Goal: Task Accomplishment & Management: Complete application form

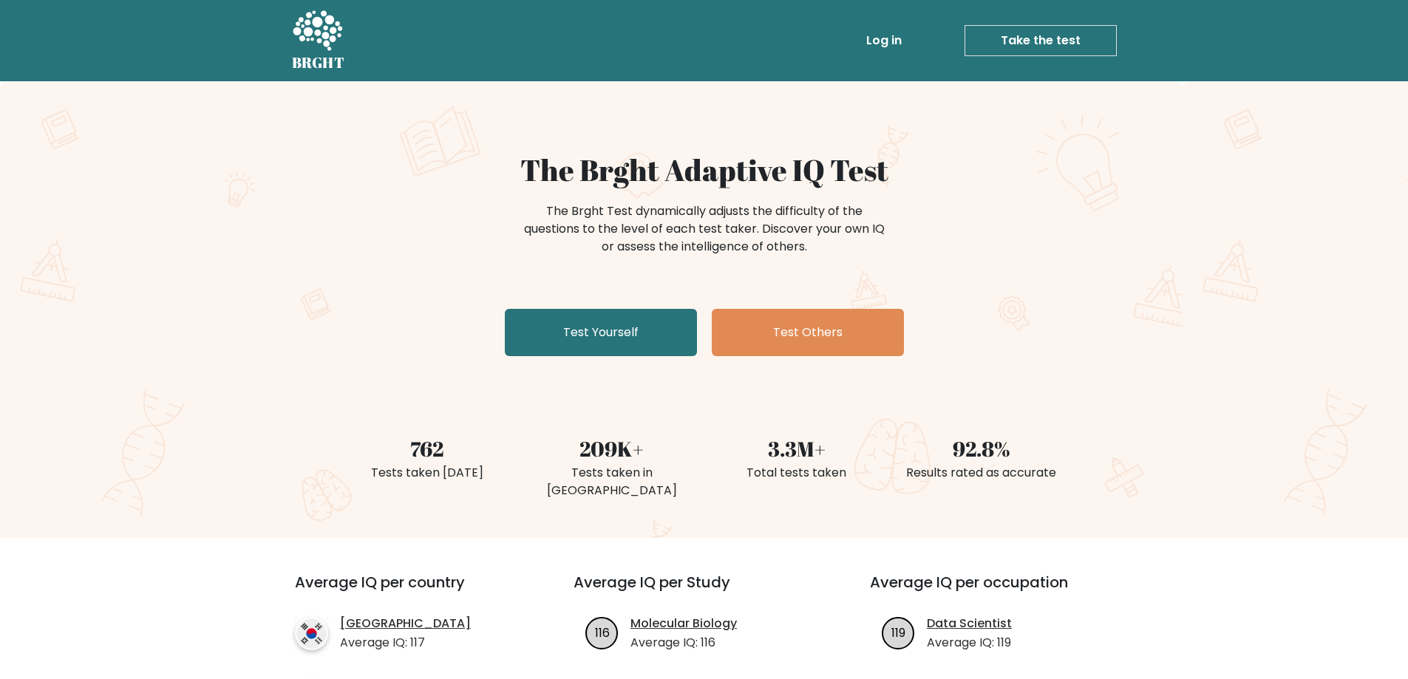
click at [979, 44] on link "Take the test" at bounding box center [1041, 40] width 152 height 31
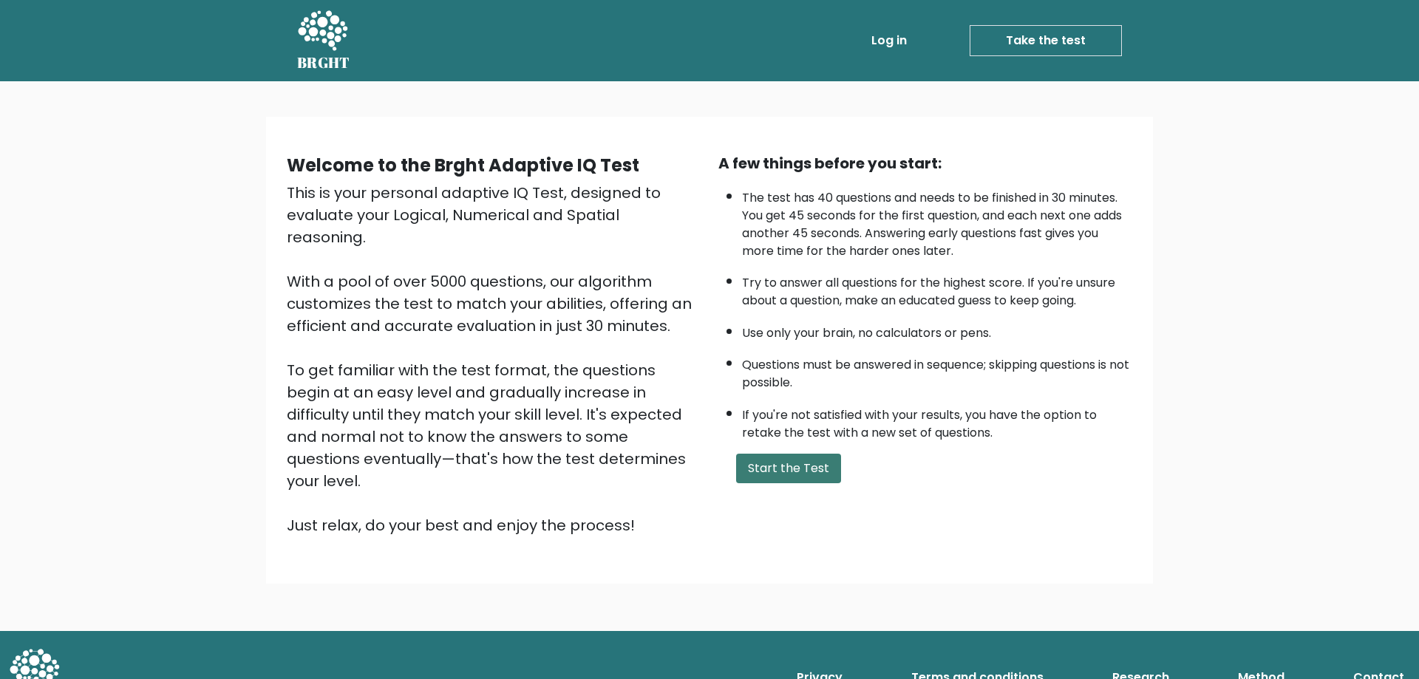
click at [785, 460] on button "Start the Test" at bounding box center [788, 469] width 105 height 30
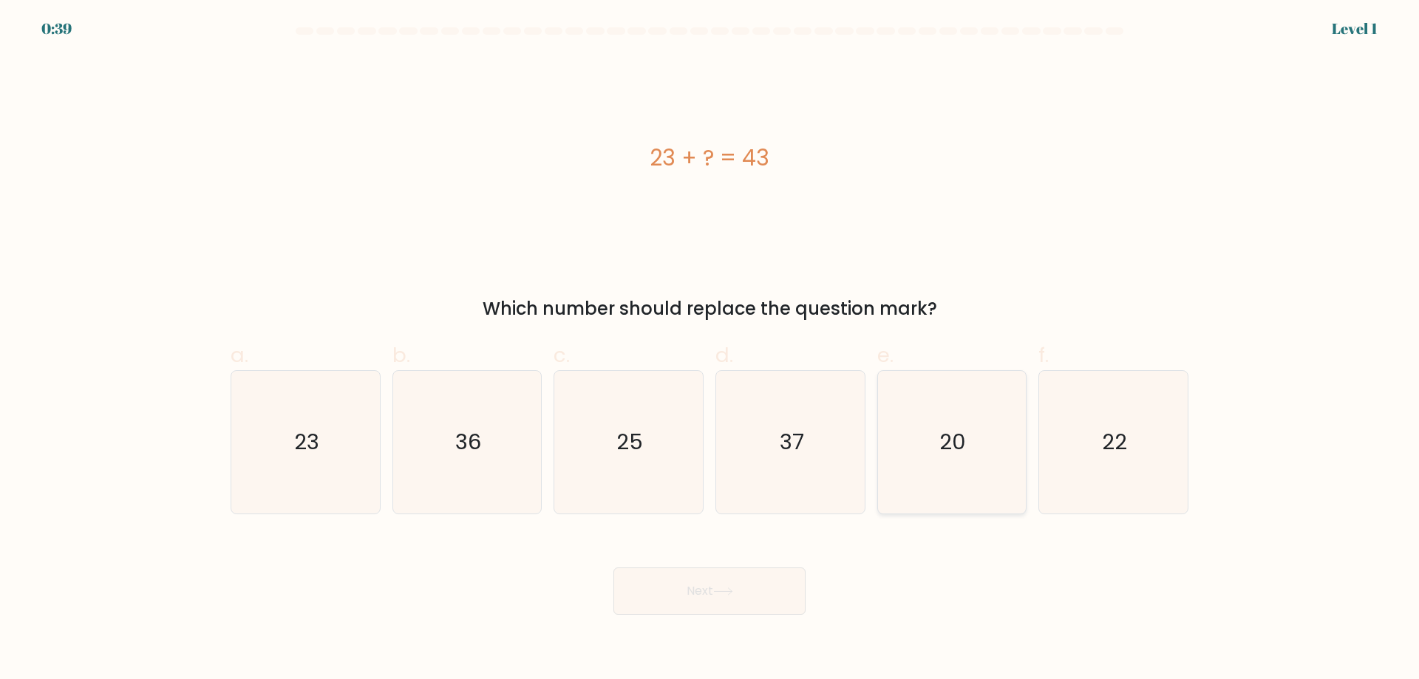
click at [889, 389] on icon "20" at bounding box center [951, 442] width 143 height 143
click at [710, 350] on input "e. 20" at bounding box center [710, 345] width 1 height 10
radio input "true"
click at [767, 592] on button "Next" at bounding box center [710, 591] width 192 height 47
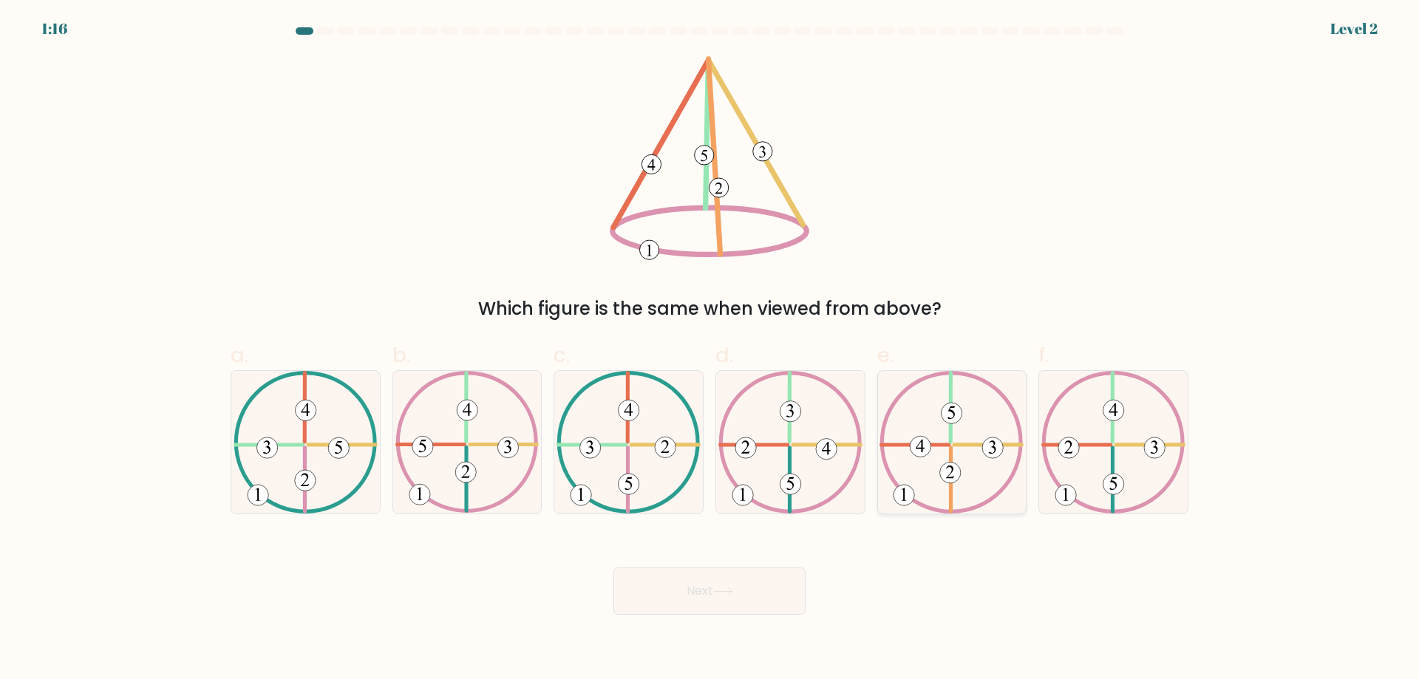
click at [937, 478] on icon at bounding box center [952, 442] width 144 height 143
click at [710, 350] on input "e." at bounding box center [710, 345] width 1 height 10
radio input "true"
click at [739, 583] on button "Next" at bounding box center [710, 591] width 192 height 47
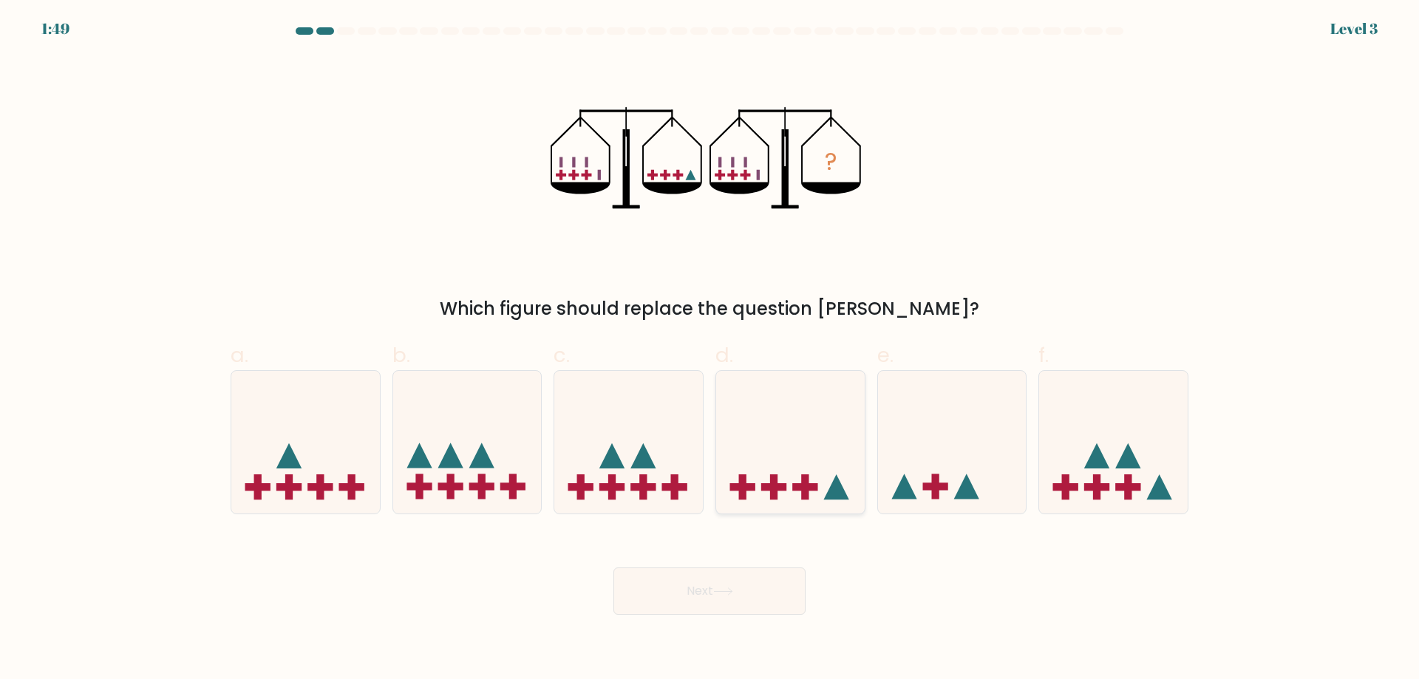
click at [765, 456] on icon at bounding box center [790, 442] width 149 height 123
click at [710, 350] on input "d." at bounding box center [710, 345] width 1 height 10
radio input "true"
click at [742, 602] on button "Next" at bounding box center [710, 591] width 192 height 47
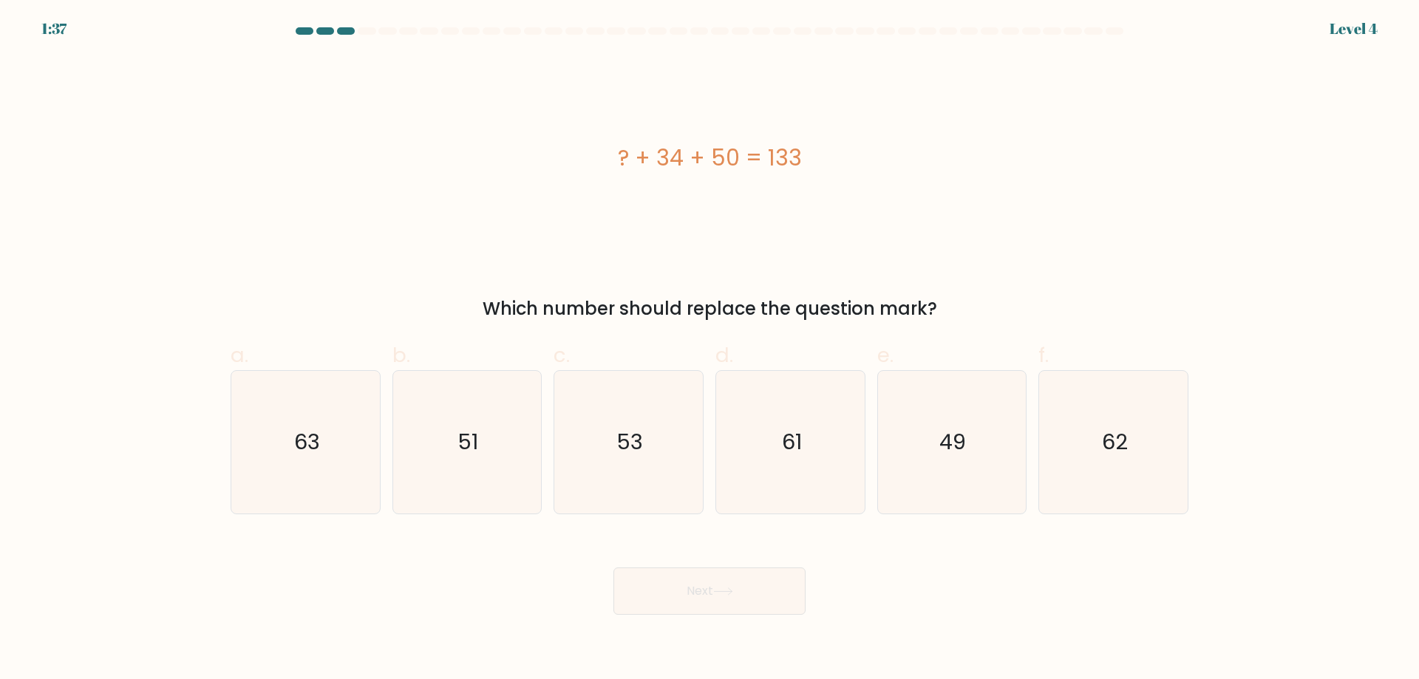
drag, startPoint x: 910, startPoint y: 467, endPoint x: 654, endPoint y: 627, distance: 301.5
click at [890, 480] on icon "49" at bounding box center [951, 442] width 143 height 143
click at [710, 350] on input "e. 49" at bounding box center [710, 345] width 1 height 10
radio input "true"
click at [653, 624] on body "1:36 Level 4 a." at bounding box center [709, 339] width 1419 height 679
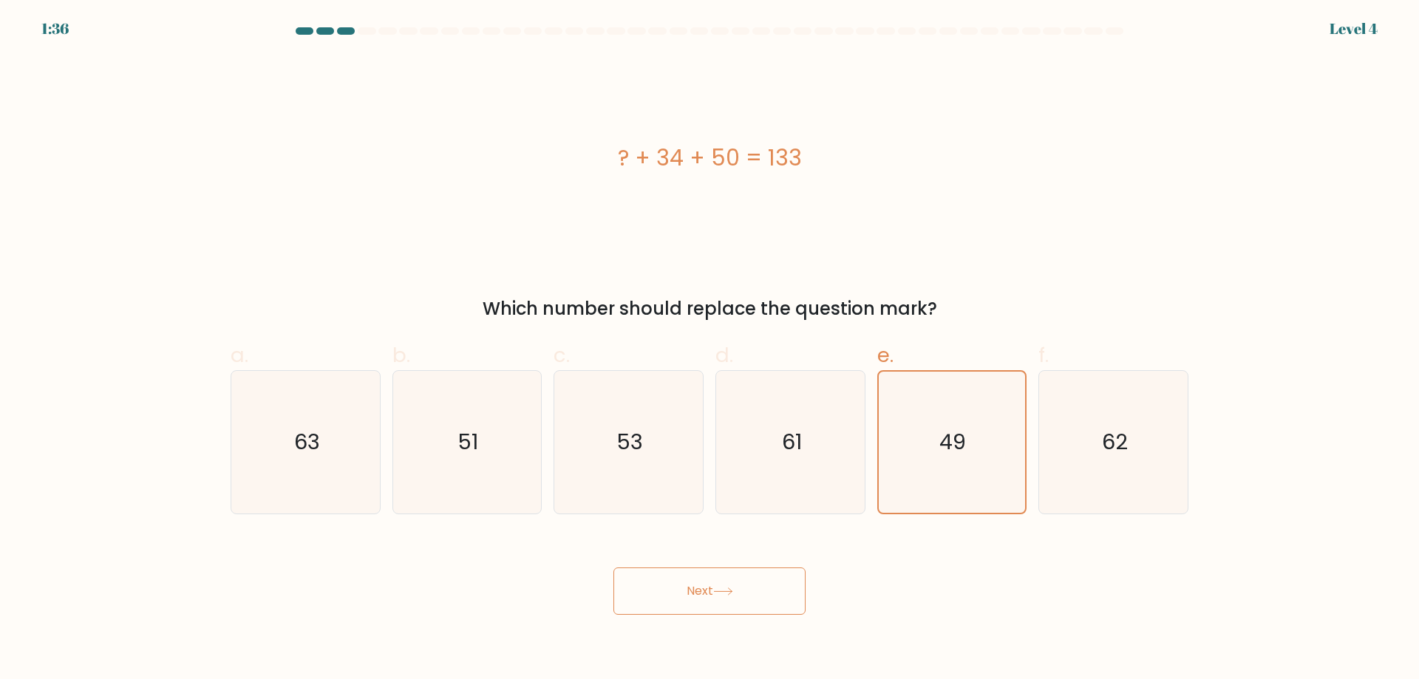
click at [656, 608] on button "Next" at bounding box center [710, 591] width 192 height 47
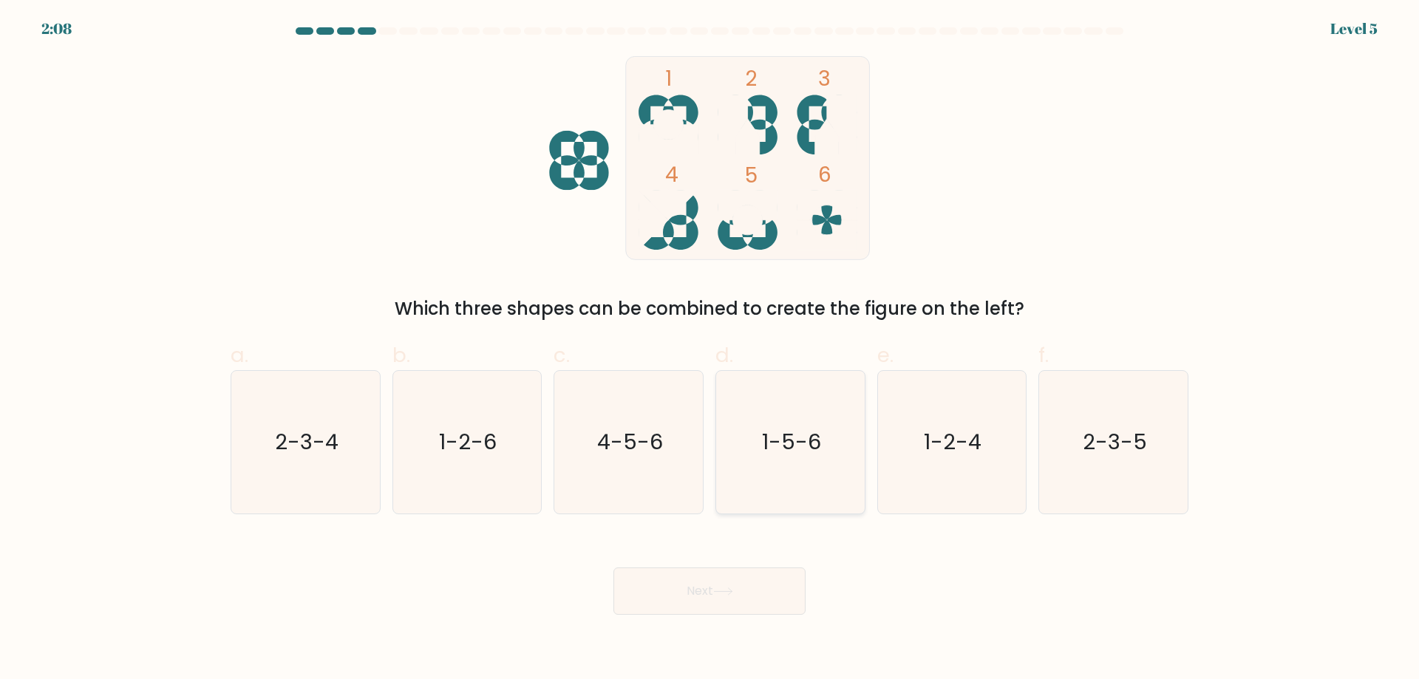
click at [812, 451] on text "1-5-6" at bounding box center [791, 442] width 59 height 30
click at [710, 350] on input "d. 1-5-6" at bounding box center [710, 345] width 1 height 10
radio input "true"
click at [761, 564] on div "Next" at bounding box center [710, 573] width 976 height 83
click at [759, 585] on button "Next" at bounding box center [710, 591] width 192 height 47
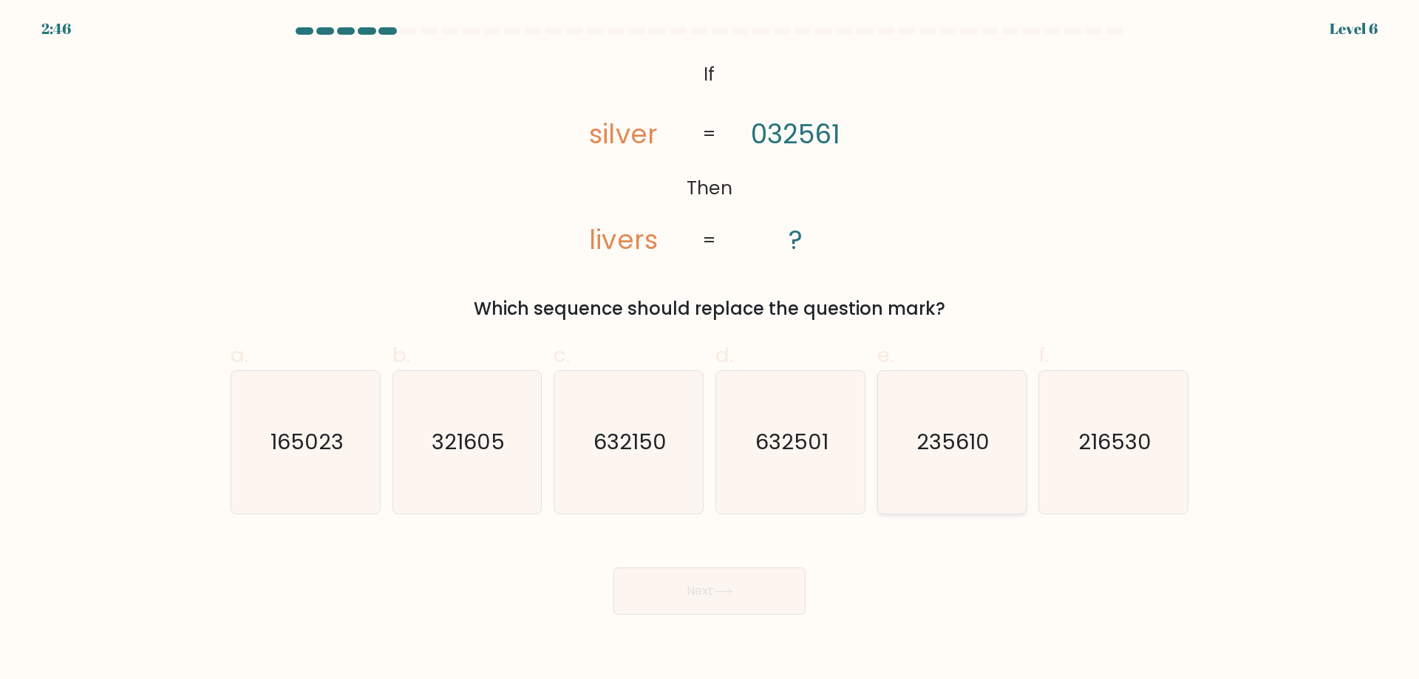
click at [982, 446] on text "235610" at bounding box center [953, 442] width 73 height 30
click at [710, 350] on input "e. 235610" at bounding box center [710, 345] width 1 height 10
radio input "true"
click at [735, 606] on button "Next" at bounding box center [710, 591] width 192 height 47
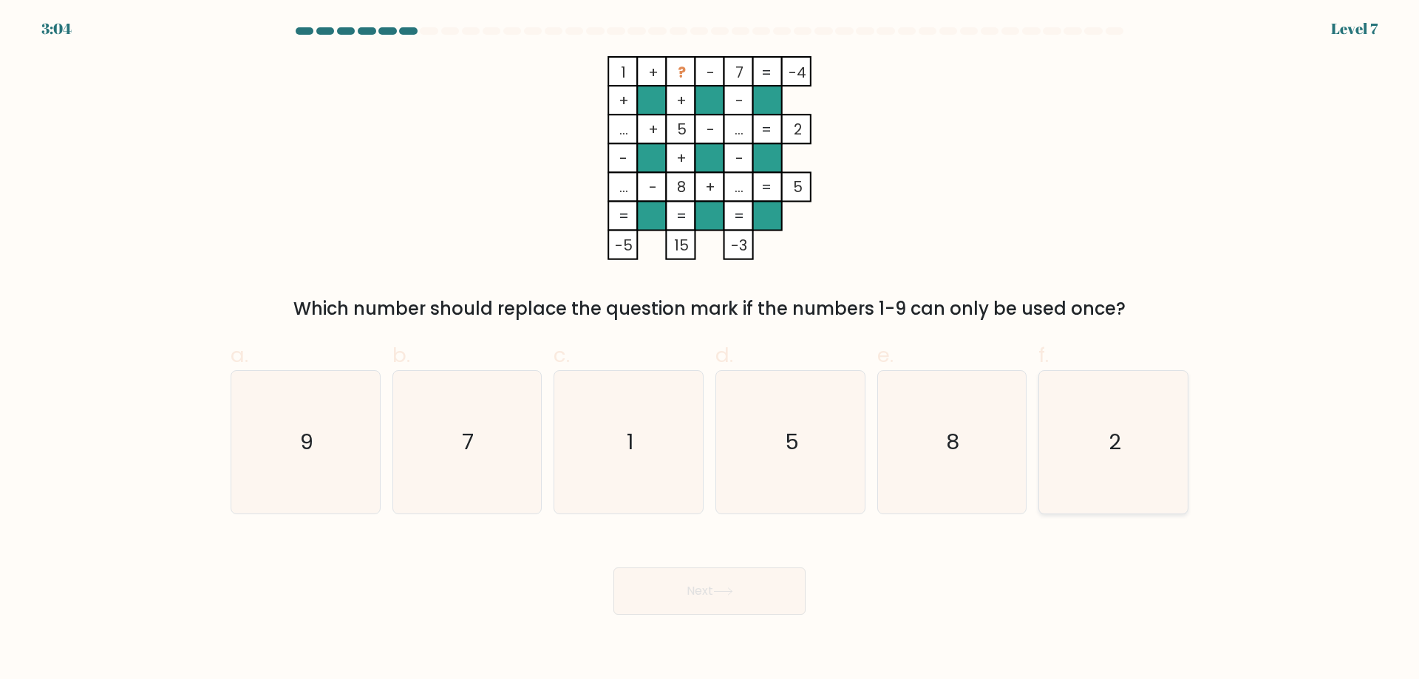
drag, startPoint x: 1131, startPoint y: 418, endPoint x: 993, endPoint y: 481, distance: 151.2
click at [1130, 418] on icon "2" at bounding box center [1113, 442] width 143 height 143
click at [710, 350] on input "f. 2" at bounding box center [710, 345] width 1 height 10
radio input "true"
click at [743, 574] on button "Next" at bounding box center [710, 591] width 192 height 47
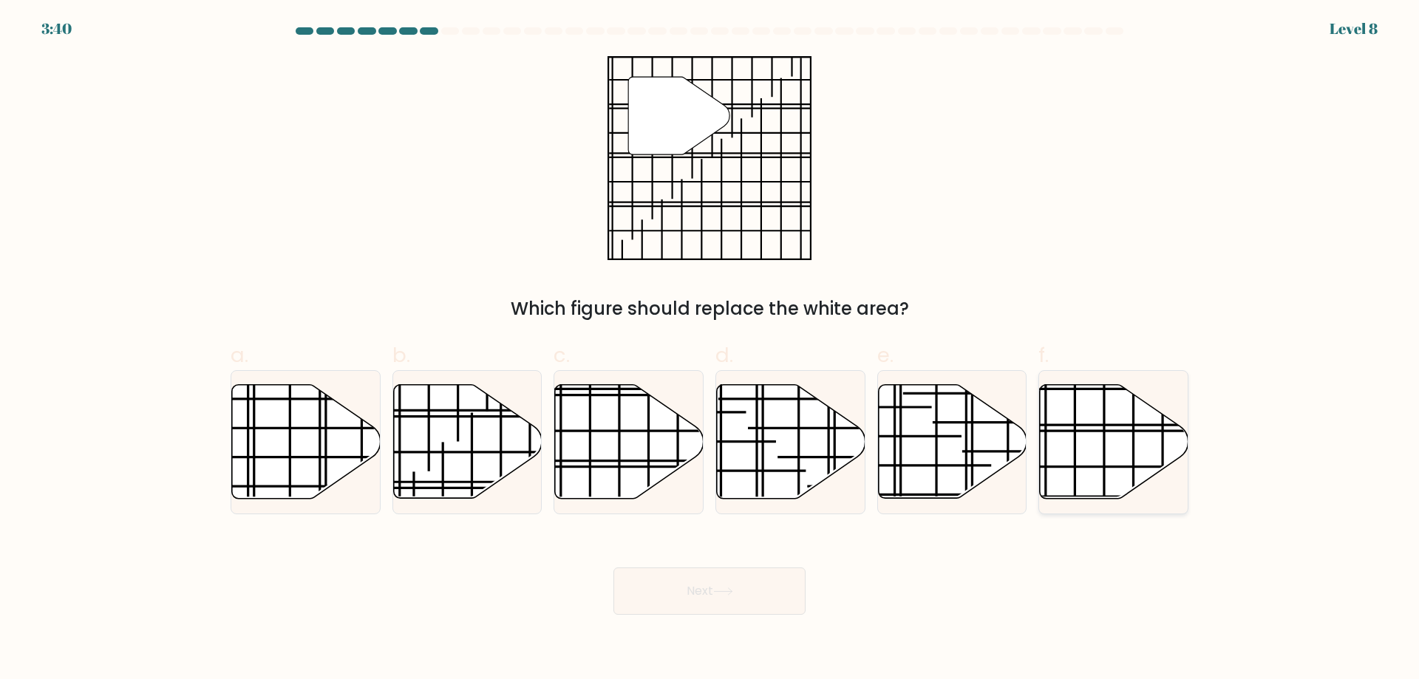
click at [1135, 447] on icon at bounding box center [1114, 442] width 149 height 114
click at [710, 350] on input "f." at bounding box center [710, 345] width 1 height 10
radio input "true"
click at [915, 452] on icon at bounding box center [952, 442] width 149 height 114
click at [710, 350] on input "e." at bounding box center [710, 345] width 1 height 10
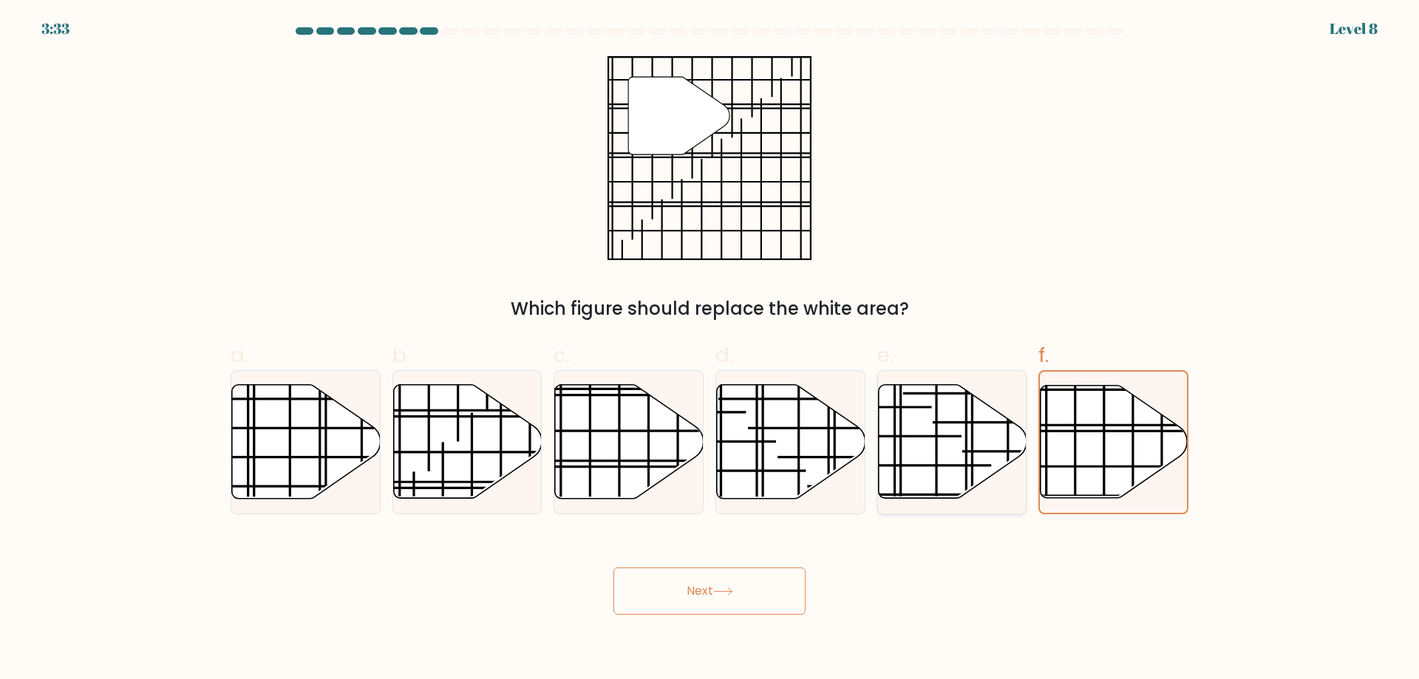
radio input "true"
click at [1090, 410] on icon at bounding box center [1114, 442] width 149 height 114
click at [710, 350] on input "f." at bounding box center [710, 345] width 1 height 10
radio input "true"
click at [758, 580] on button "Next" at bounding box center [710, 591] width 192 height 47
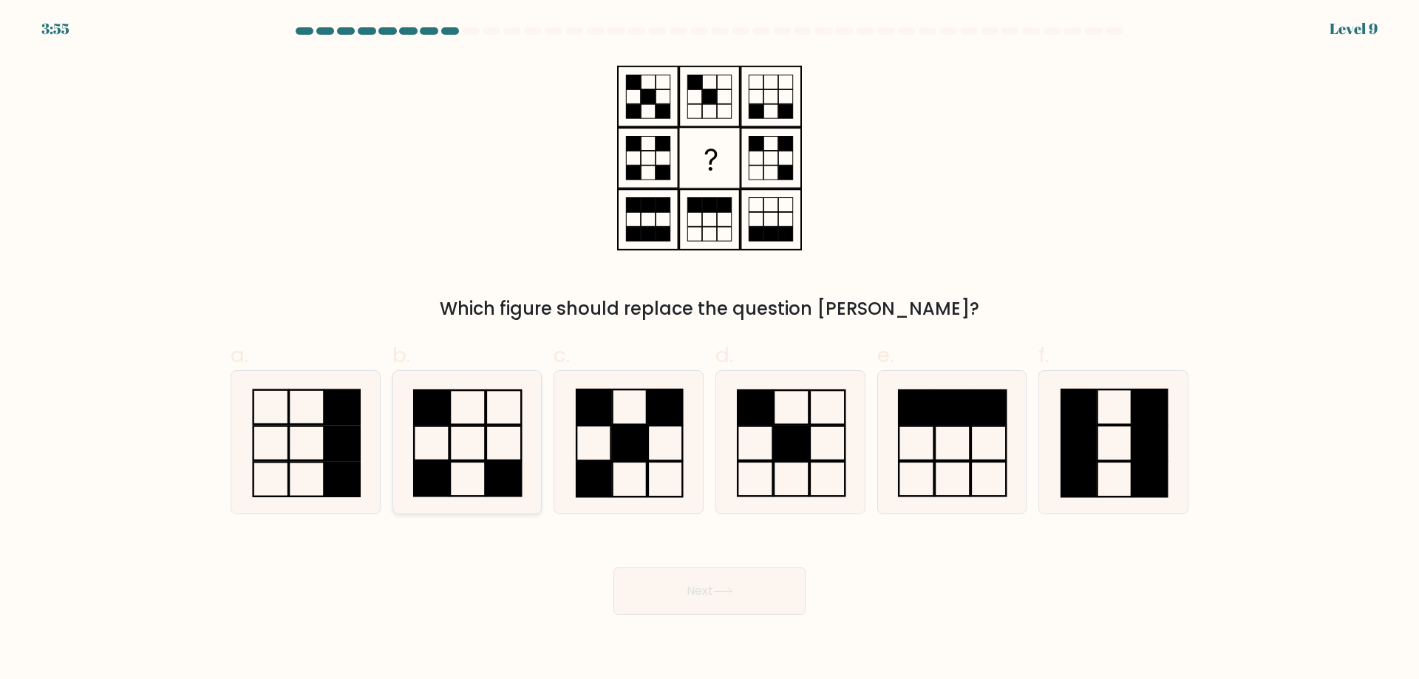
click at [468, 464] on icon at bounding box center [466, 442] width 143 height 143
click at [710, 350] on input "b." at bounding box center [710, 345] width 1 height 10
radio input "true"
click at [678, 599] on button "Next" at bounding box center [710, 591] width 192 height 47
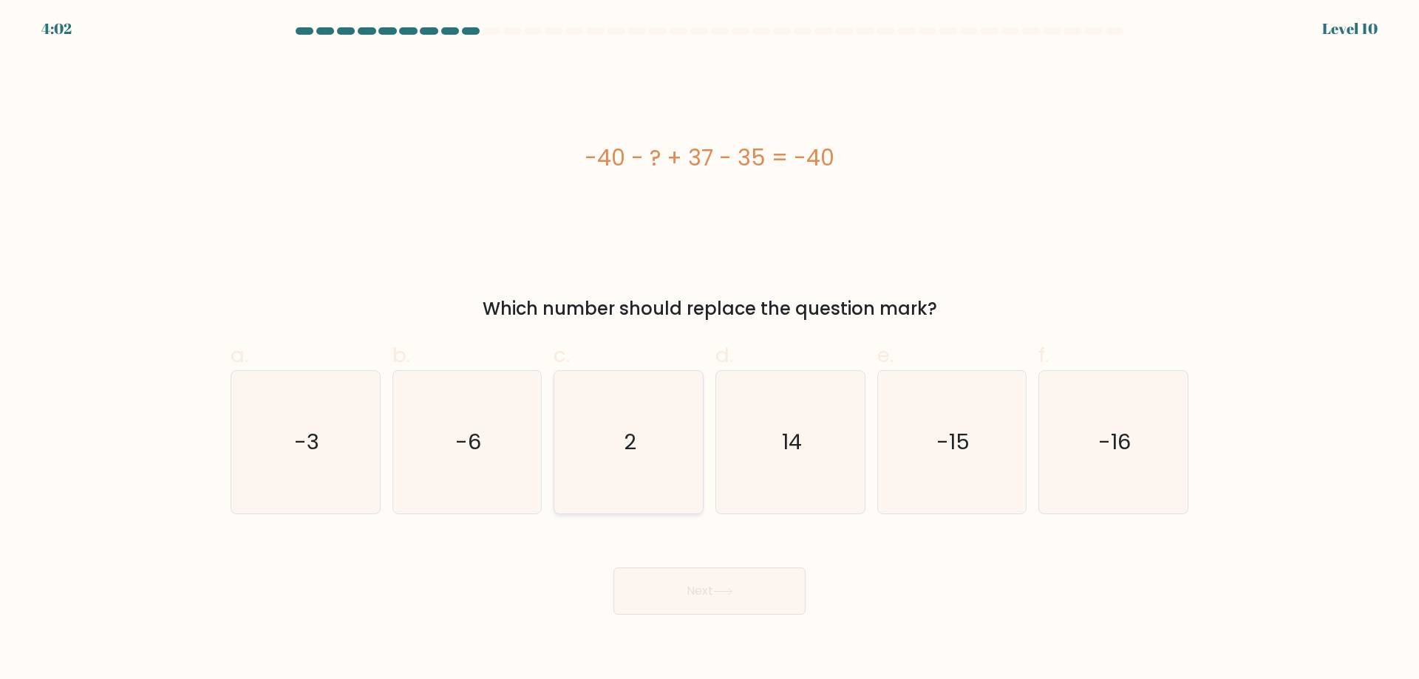
click at [669, 456] on icon "2" at bounding box center [628, 442] width 143 height 143
click at [710, 350] on input "c. 2" at bounding box center [710, 345] width 1 height 10
radio input "true"
click at [668, 568] on button "Next" at bounding box center [710, 591] width 192 height 47
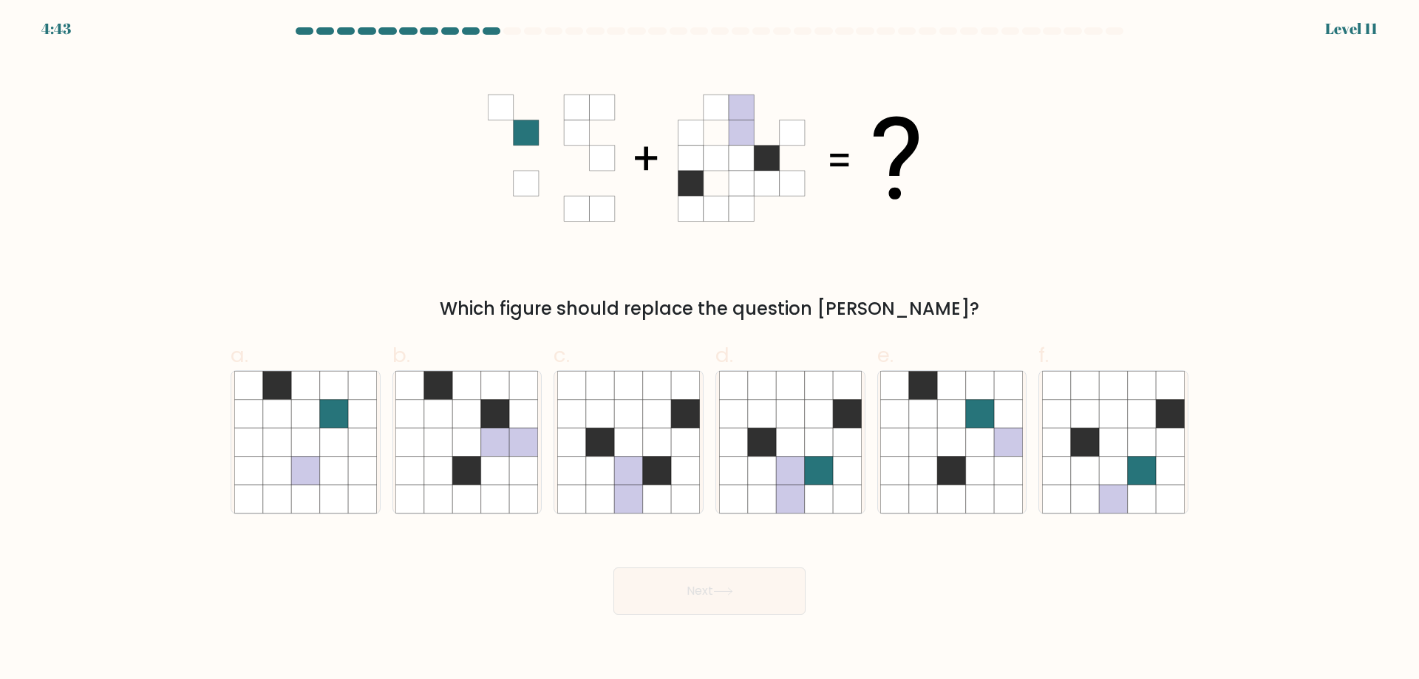
click at [614, 568] on button "Next" at bounding box center [710, 591] width 192 height 47
click at [809, 458] on icon at bounding box center [819, 471] width 28 height 28
click at [710, 350] on input "d." at bounding box center [710, 345] width 1 height 10
radio input "true"
click at [741, 589] on button "Next" at bounding box center [710, 591] width 192 height 47
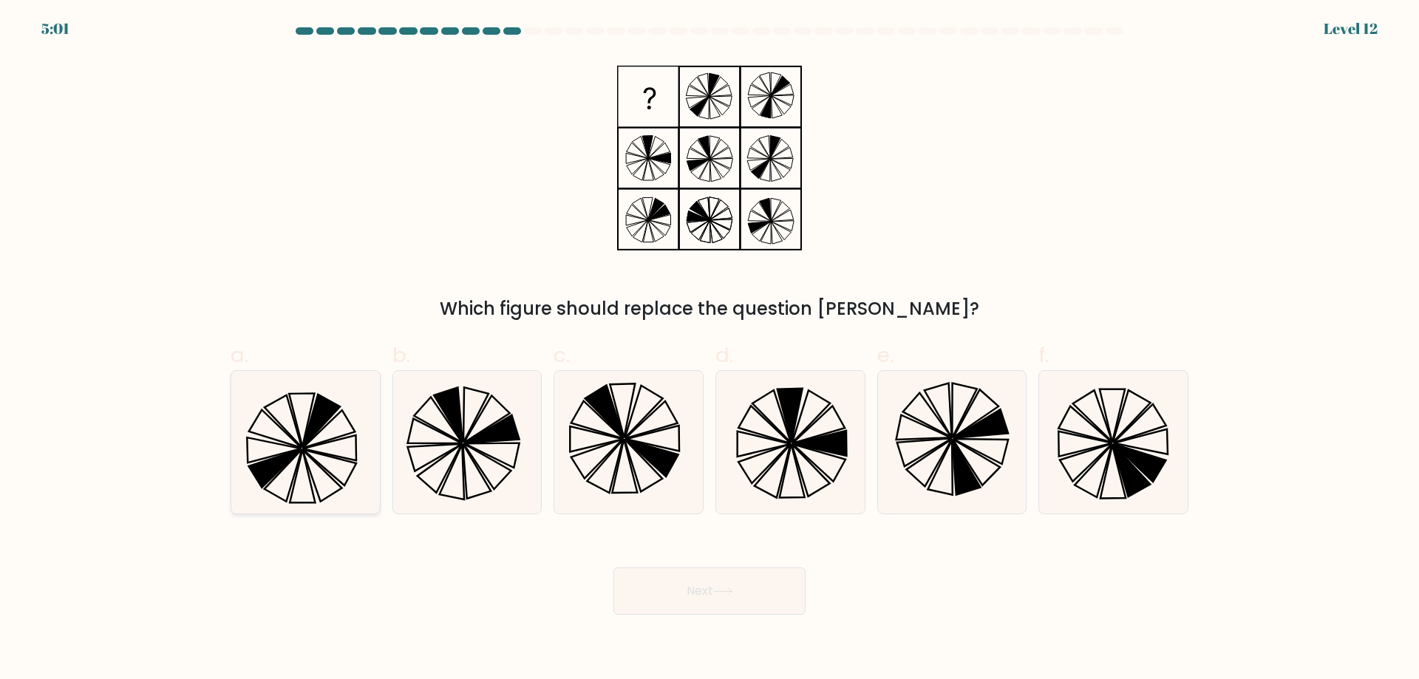
click at [293, 469] on icon at bounding box center [305, 442] width 143 height 143
click at [710, 350] on input "a." at bounding box center [710, 345] width 1 height 10
radio input "true"
click at [628, 486] on icon at bounding box center [628, 442] width 143 height 143
click at [710, 350] on input "c." at bounding box center [710, 345] width 1 height 10
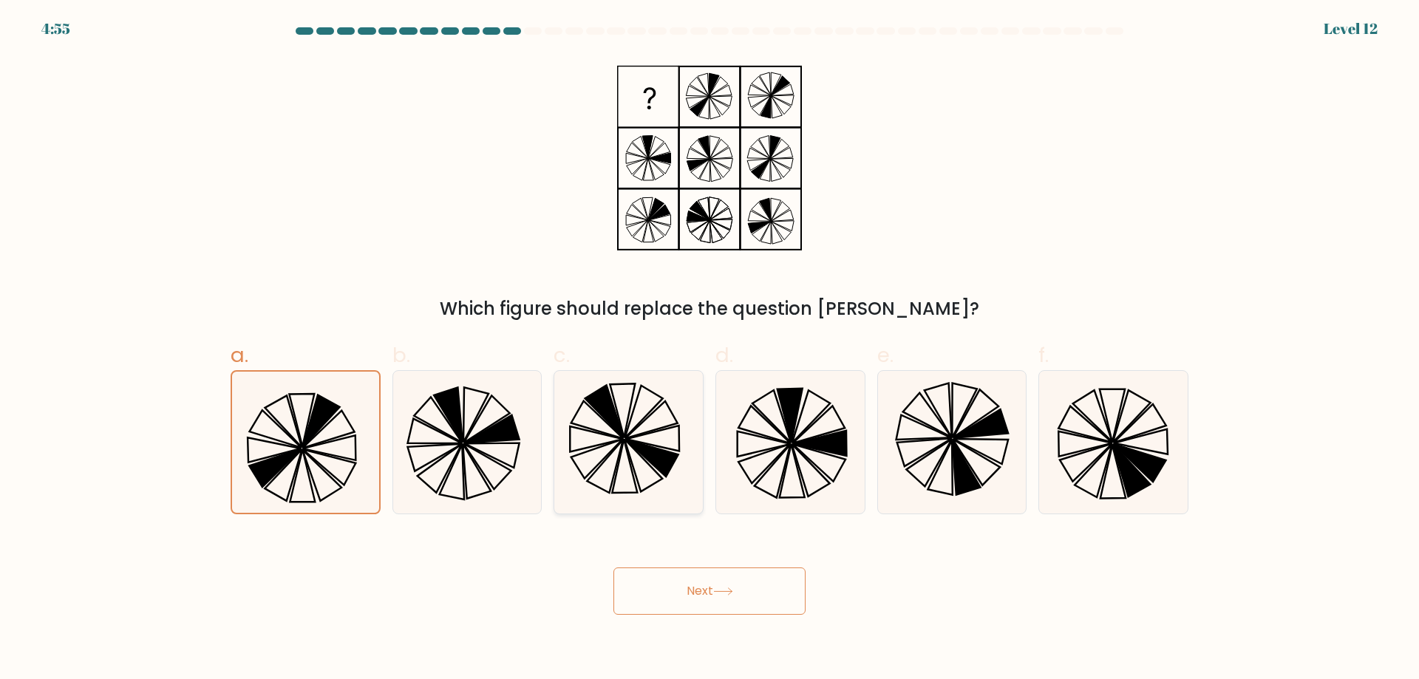
radio input "true"
drag, startPoint x: 253, startPoint y: 411, endPoint x: 314, endPoint y: 424, distance: 62.6
click at [259, 412] on icon at bounding box center [305, 442] width 143 height 143
click at [710, 350] on input "a." at bounding box center [710, 345] width 1 height 10
radio input "true"
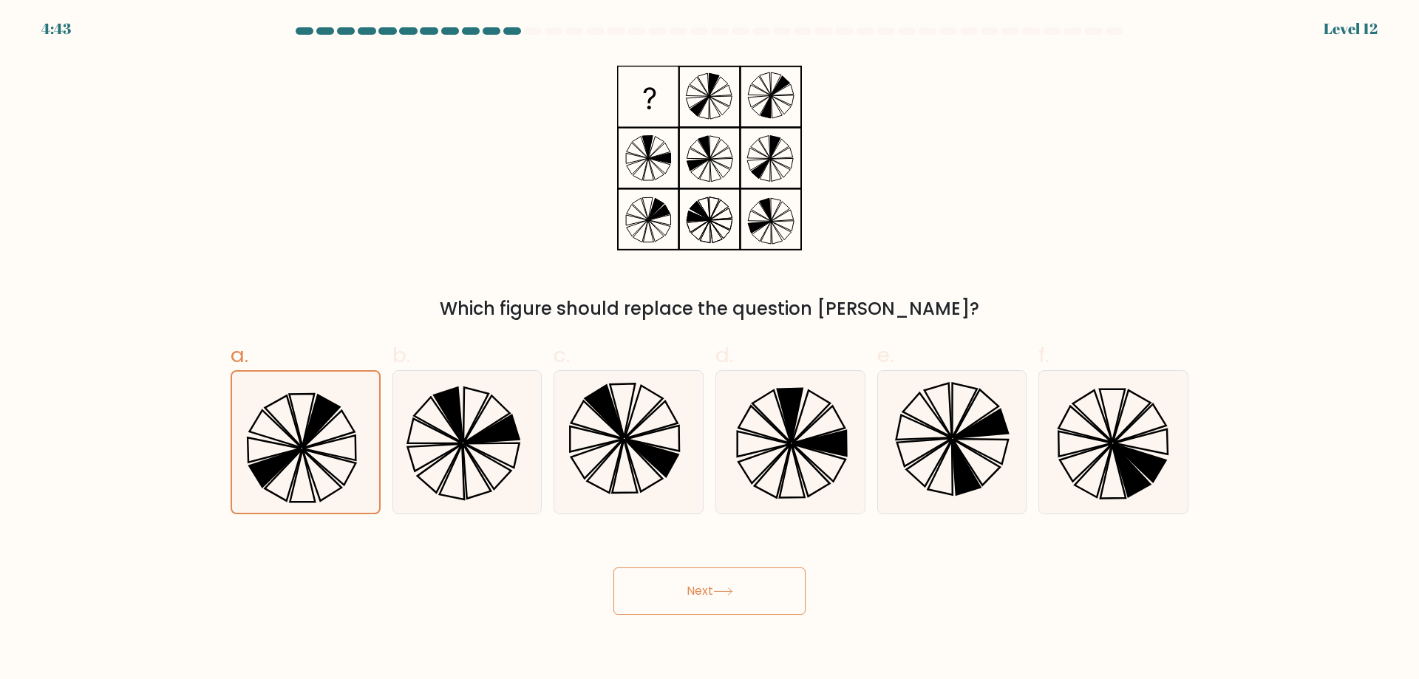
click at [706, 571] on button "Next" at bounding box center [710, 591] width 192 height 47
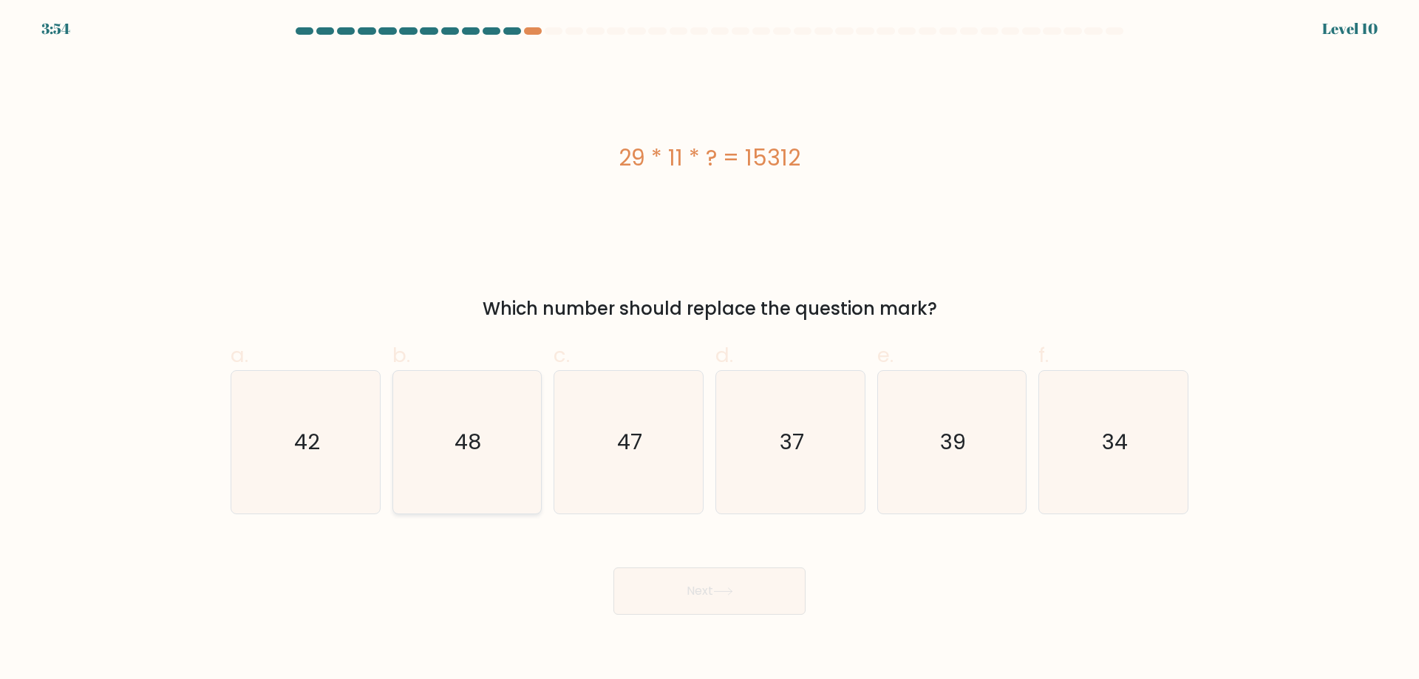
drag, startPoint x: 430, startPoint y: 461, endPoint x: 561, endPoint y: 517, distance: 142.4
click at [431, 461] on icon "48" at bounding box center [466, 442] width 143 height 143
click at [710, 350] on input "b. 48" at bounding box center [710, 345] width 1 height 10
radio input "true"
click at [721, 588] on icon at bounding box center [723, 592] width 20 height 8
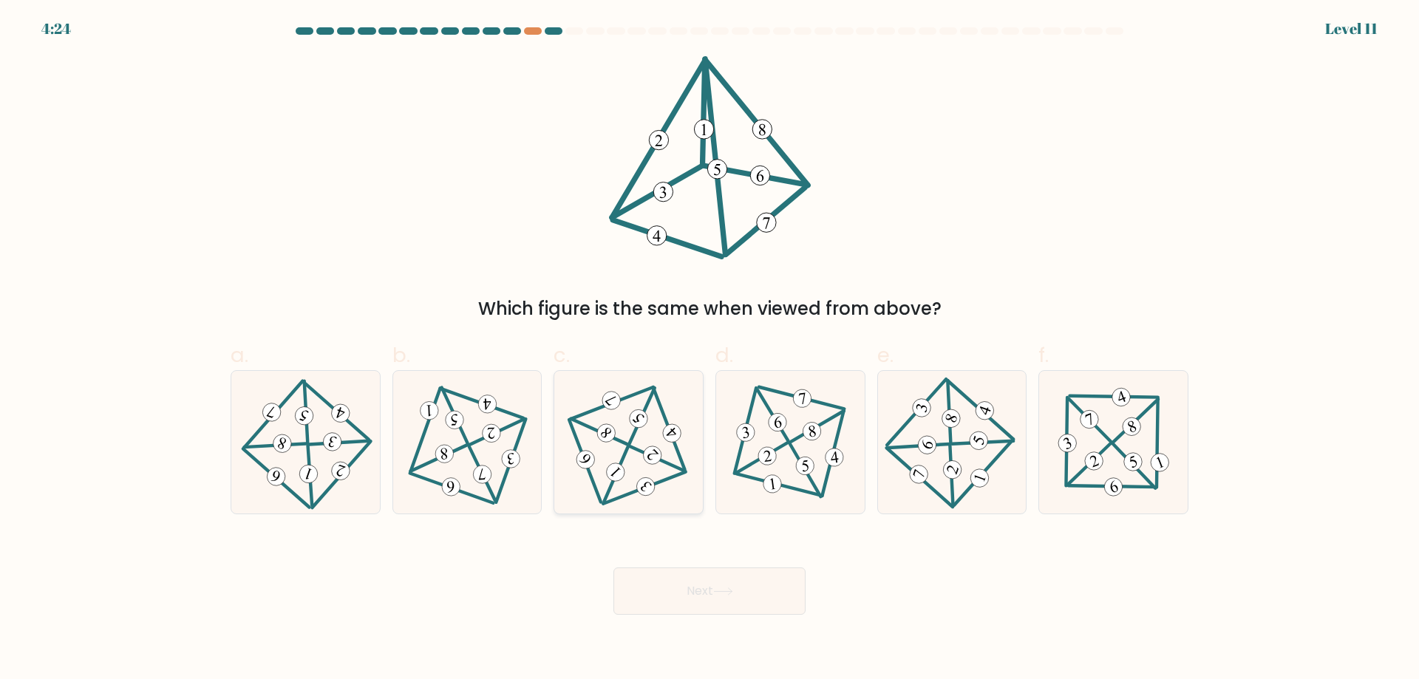
click at [643, 453] on 595 at bounding box center [656, 458] width 55 height 24
click at [710, 350] on input "c." at bounding box center [710, 345] width 1 height 10
radio input "true"
click at [707, 585] on button "Next" at bounding box center [710, 591] width 192 height 47
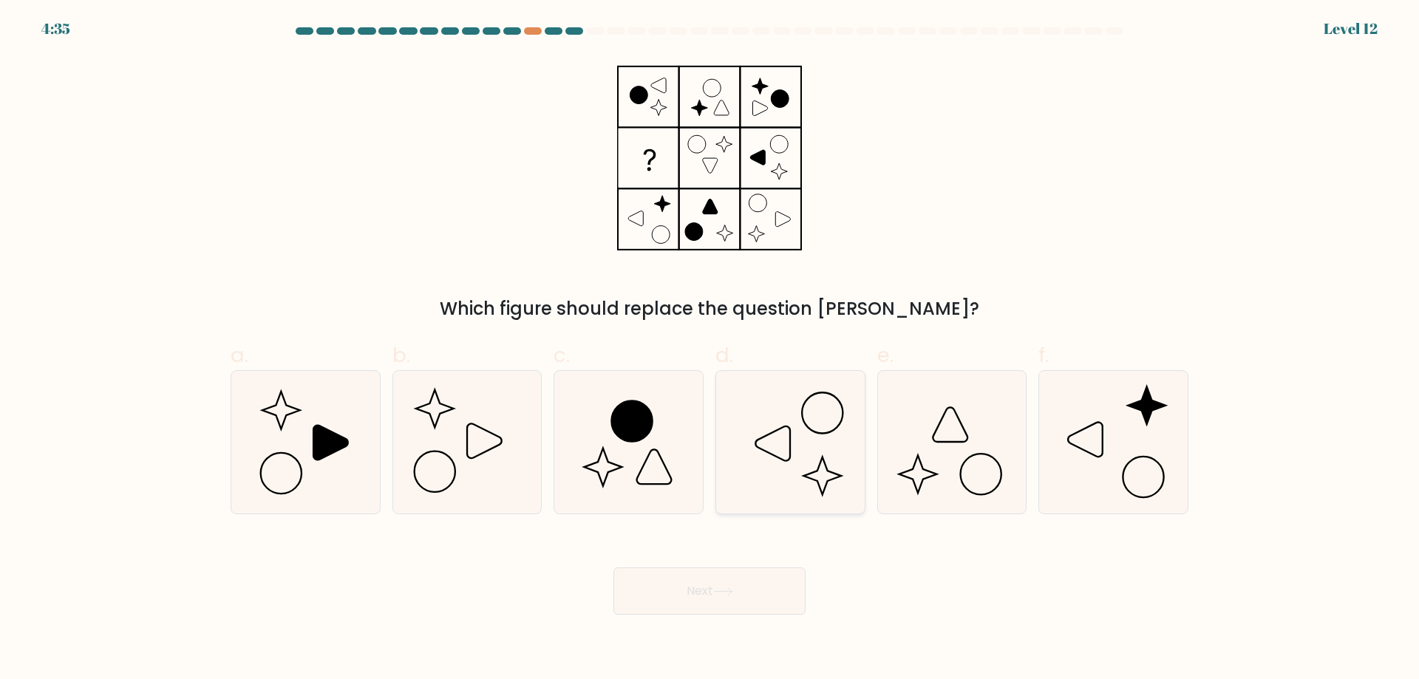
click at [856, 461] on icon at bounding box center [790, 442] width 143 height 143
click at [710, 350] on input "d." at bounding box center [710, 345] width 1 height 10
radio input "true"
click at [1074, 444] on icon at bounding box center [1113, 442] width 143 height 143
click at [710, 350] on input "f." at bounding box center [710, 345] width 1 height 10
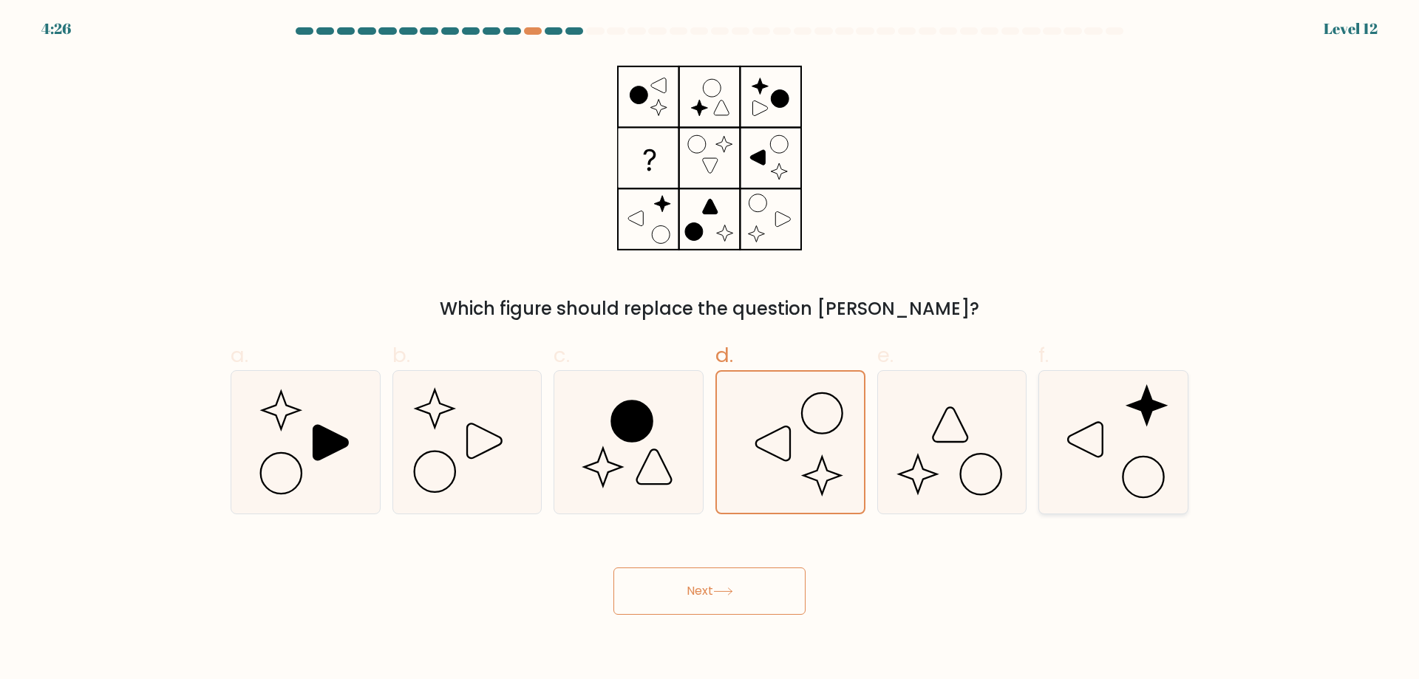
radio input "true"
click at [795, 450] on icon at bounding box center [790, 442] width 143 height 143
click at [710, 350] on input "d." at bounding box center [710, 345] width 1 height 10
radio input "true"
click at [1104, 461] on icon at bounding box center [1113, 442] width 143 height 143
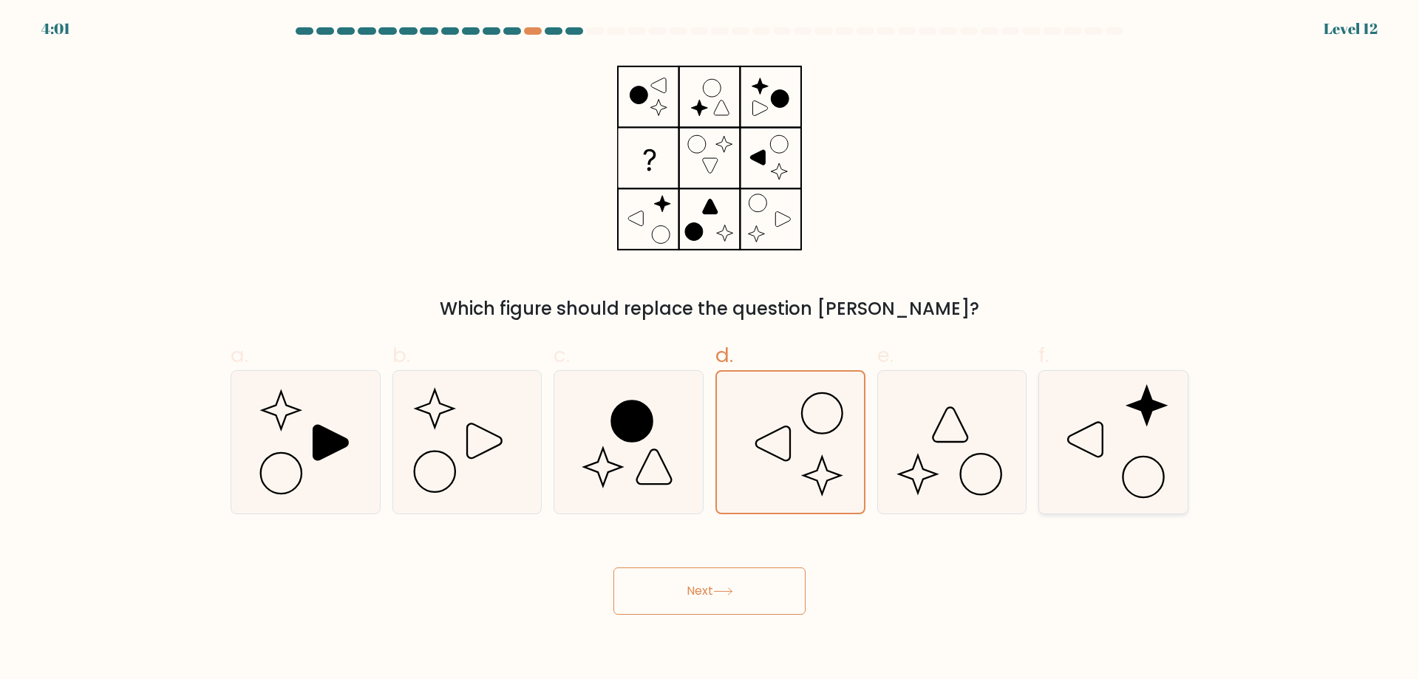
click at [710, 350] on input "f." at bounding box center [710, 345] width 1 height 10
radio input "true"
click at [703, 603] on button "Next" at bounding box center [710, 591] width 192 height 47
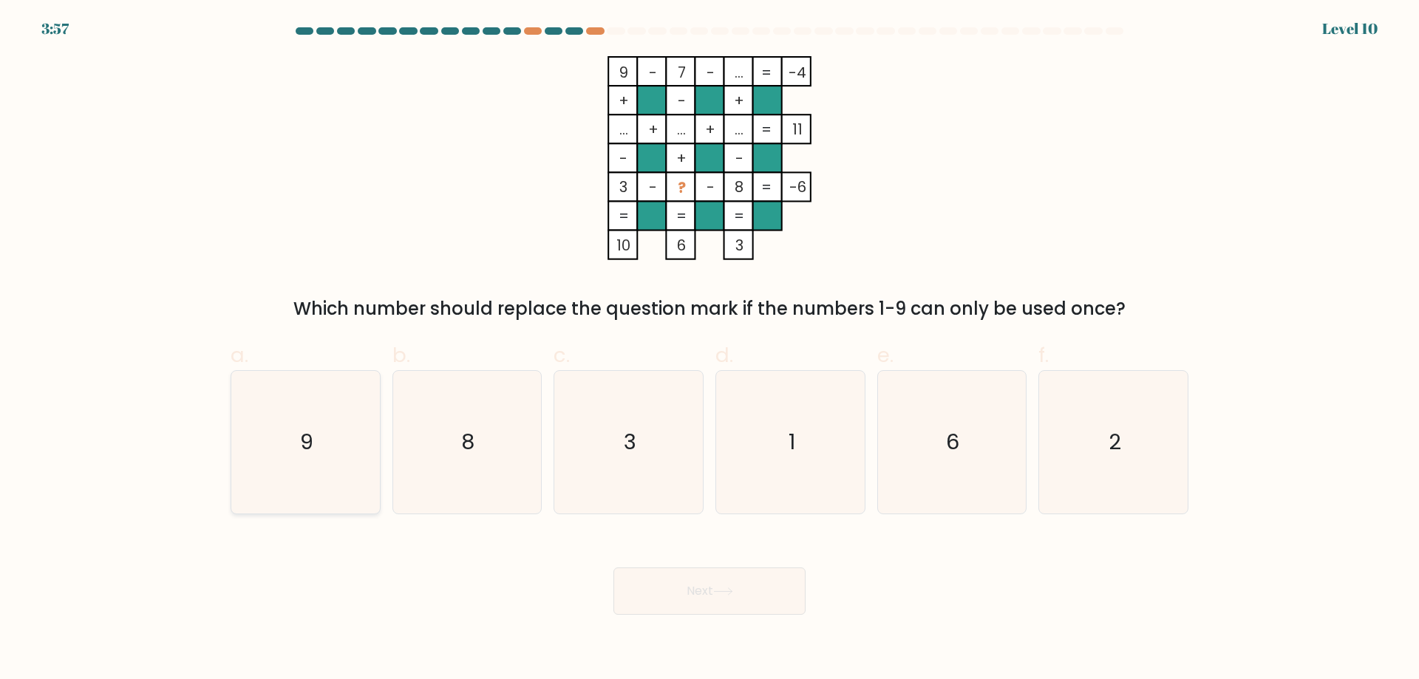
click at [292, 444] on icon "9" at bounding box center [305, 442] width 143 height 143
click at [710, 350] on input "a. 9" at bounding box center [710, 345] width 1 height 10
radio input "true"
click at [654, 588] on button "Next" at bounding box center [710, 591] width 192 height 47
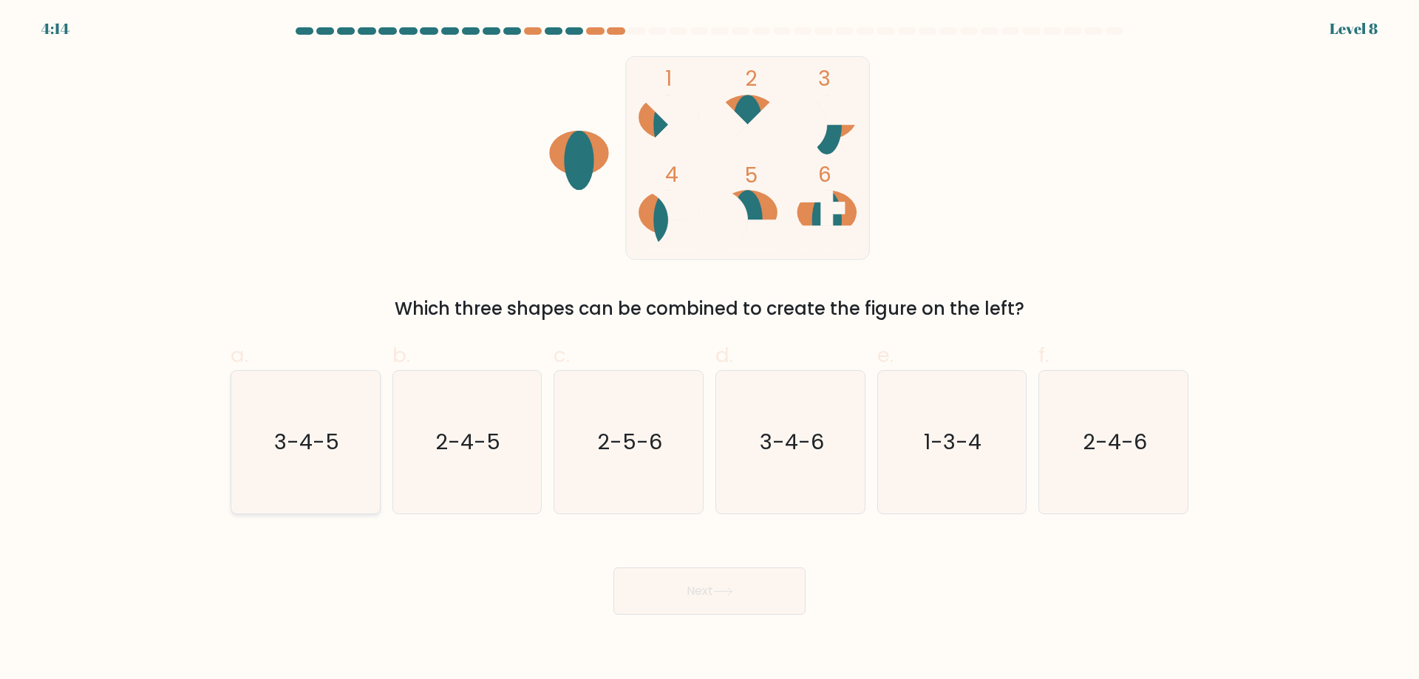
click at [273, 463] on icon "3-4-5" at bounding box center [305, 442] width 143 height 143
click at [710, 350] on input "a. 3-4-5" at bounding box center [710, 345] width 1 height 10
radio input "true"
click at [685, 585] on button "Next" at bounding box center [710, 591] width 192 height 47
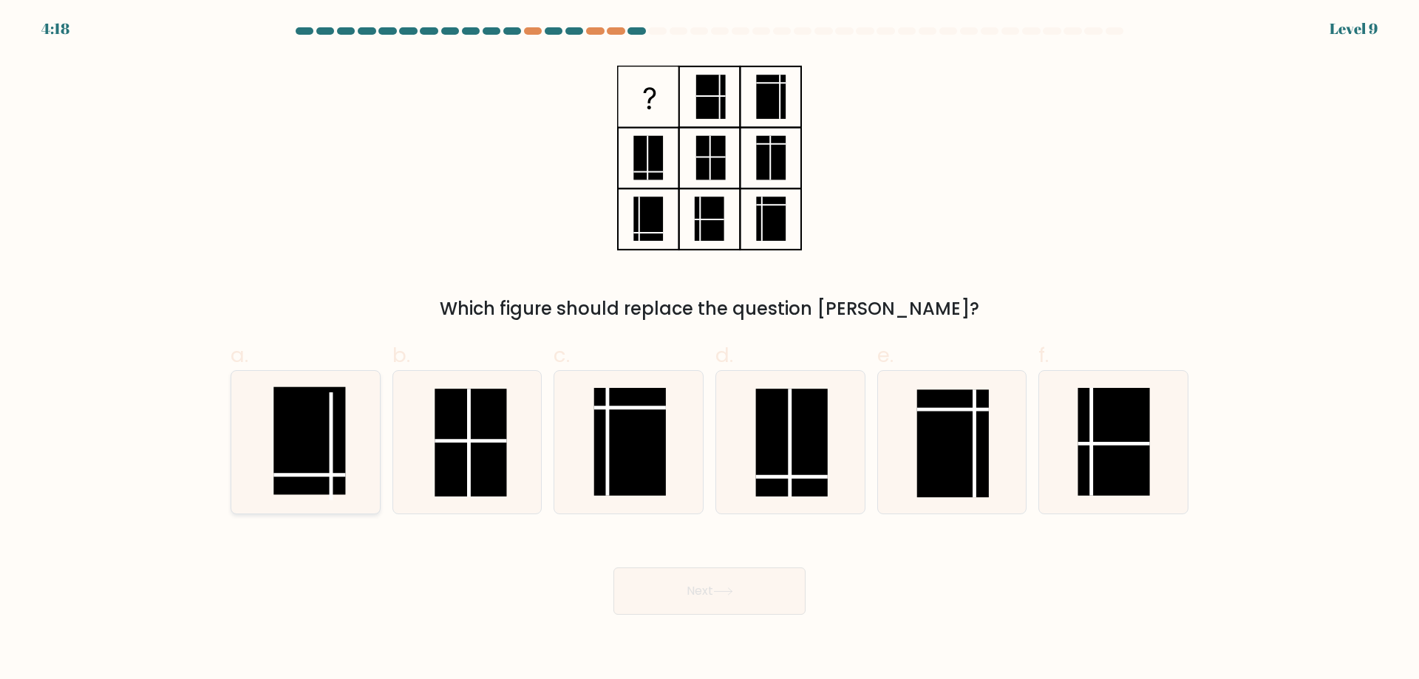
click at [312, 475] on line at bounding box center [310, 475] width 72 height 0
click at [710, 350] on input "a." at bounding box center [710, 345] width 1 height 10
radio input "true"
click at [666, 586] on button "Next" at bounding box center [710, 591] width 192 height 47
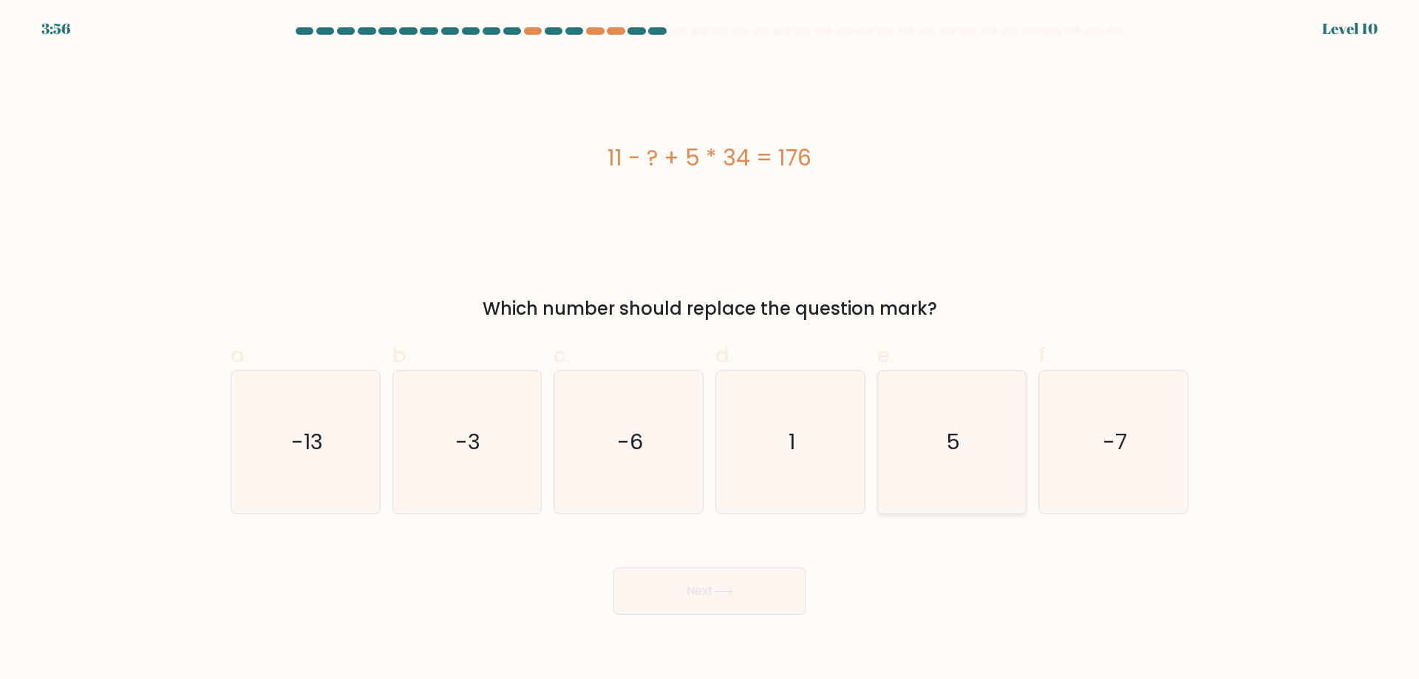
click at [966, 426] on icon "5" at bounding box center [951, 442] width 143 height 143
click at [710, 350] on input "e. 5" at bounding box center [710, 345] width 1 height 10
radio input "true"
drag, startPoint x: 795, startPoint y: 565, endPoint x: 784, endPoint y: 585, distance: 23.5
click at [795, 565] on div "Next" at bounding box center [710, 573] width 976 height 83
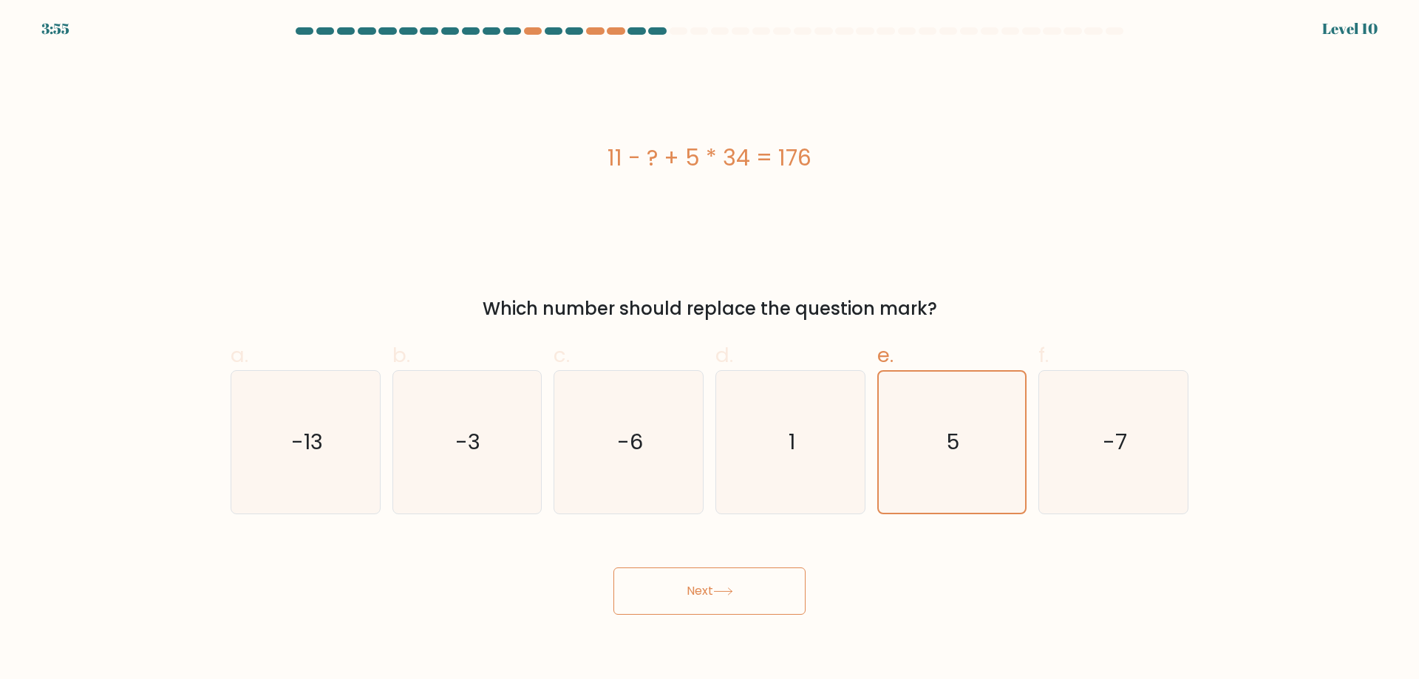
click at [784, 585] on button "Next" at bounding box center [710, 591] width 192 height 47
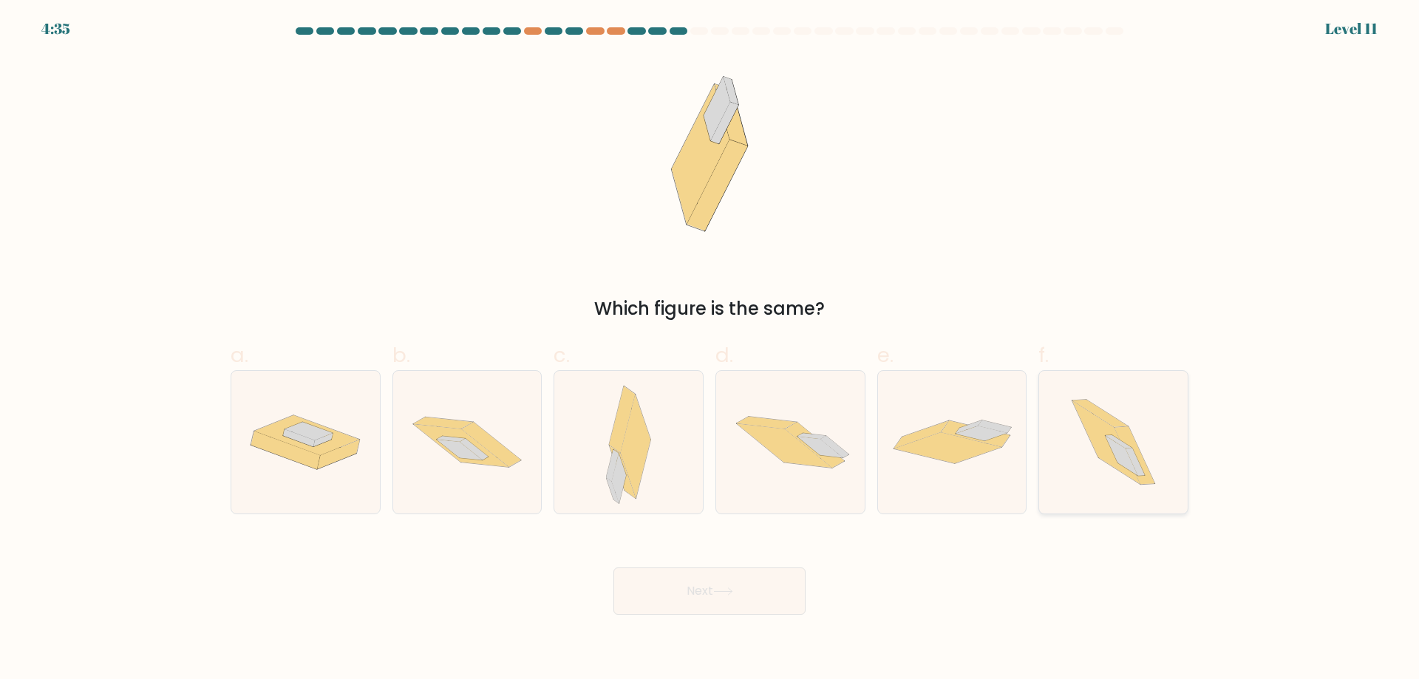
click at [1099, 488] on icon at bounding box center [1113, 442] width 127 height 143
click at [710, 350] on input "f." at bounding box center [710, 345] width 1 height 10
radio input "true"
click at [746, 602] on button "Next" at bounding box center [710, 591] width 192 height 47
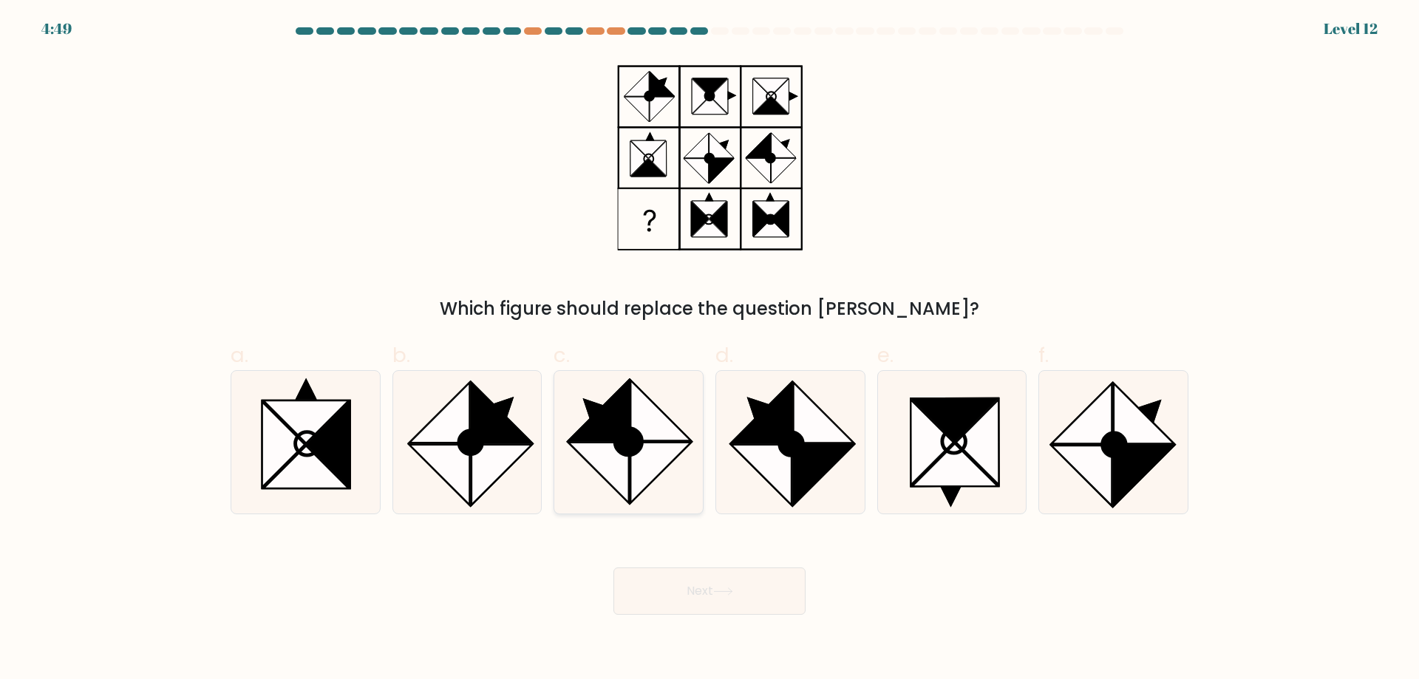
click at [649, 453] on icon at bounding box center [661, 473] width 61 height 61
click at [710, 350] on input "c." at bounding box center [710, 345] width 1 height 10
radio input "true"
click at [816, 448] on icon at bounding box center [823, 475] width 61 height 61
click at [710, 350] on input "d." at bounding box center [710, 345] width 1 height 10
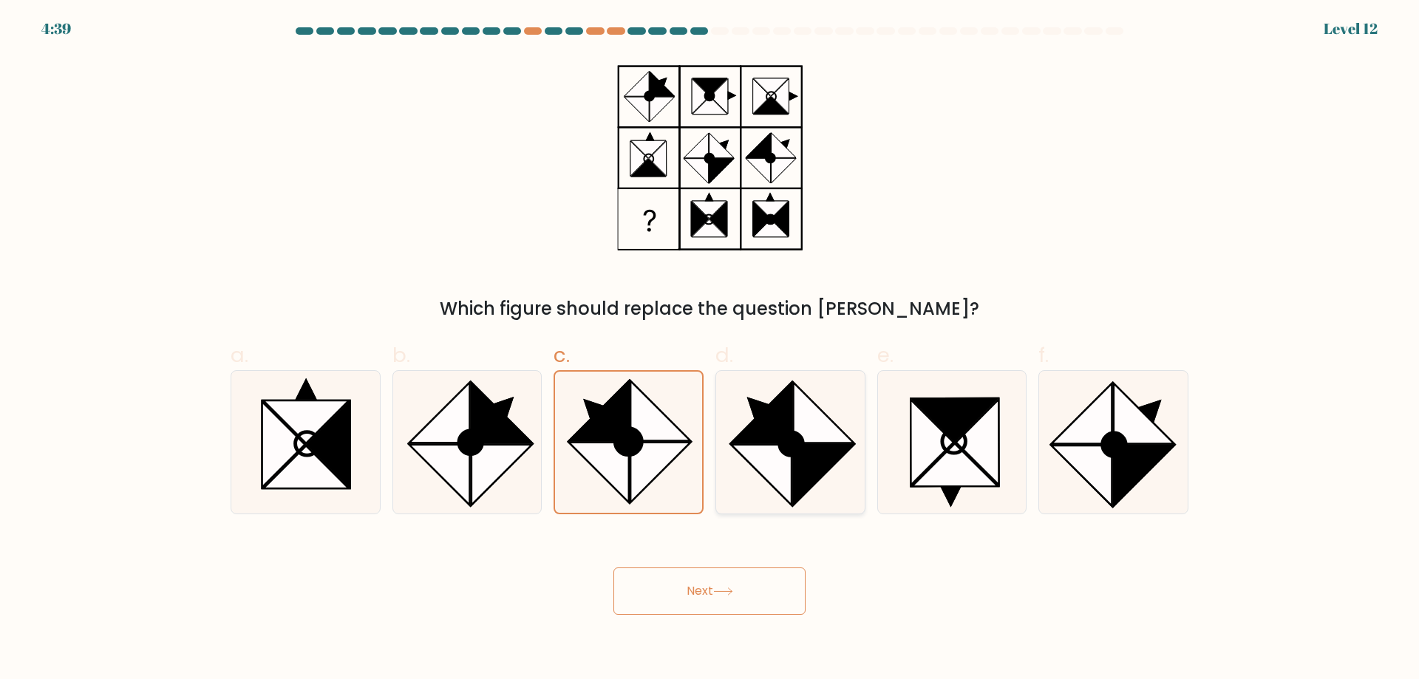
radio input "true"
click at [719, 591] on icon at bounding box center [723, 592] width 20 height 8
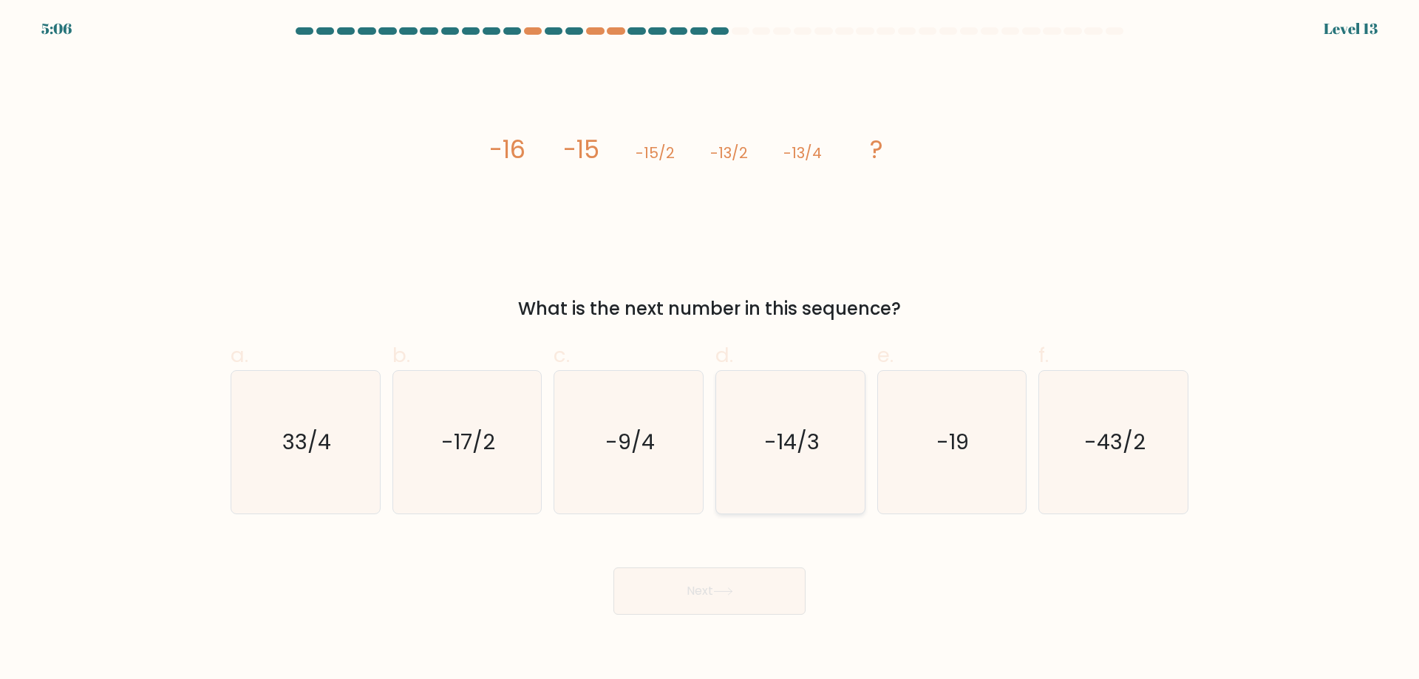
click at [841, 411] on icon "-14/3" at bounding box center [790, 442] width 143 height 143
click at [710, 350] on input "d. -14/3" at bounding box center [710, 345] width 1 height 10
radio input "true"
click at [720, 598] on button "Next" at bounding box center [710, 591] width 192 height 47
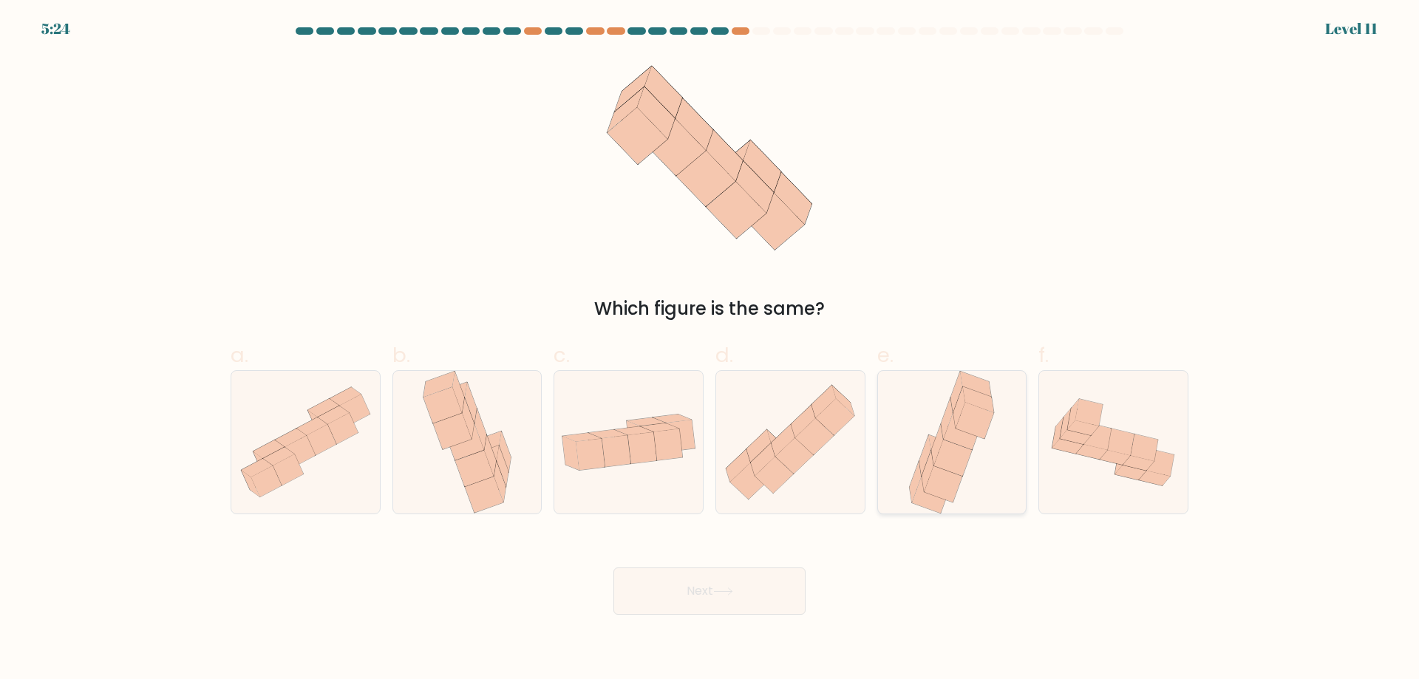
click at [937, 489] on icon at bounding box center [944, 484] width 38 height 36
click at [710, 350] on input "e." at bounding box center [710, 345] width 1 height 10
radio input "true"
click at [676, 614] on button "Next" at bounding box center [710, 591] width 192 height 47
click at [726, 568] on button "Next" at bounding box center [710, 591] width 192 height 47
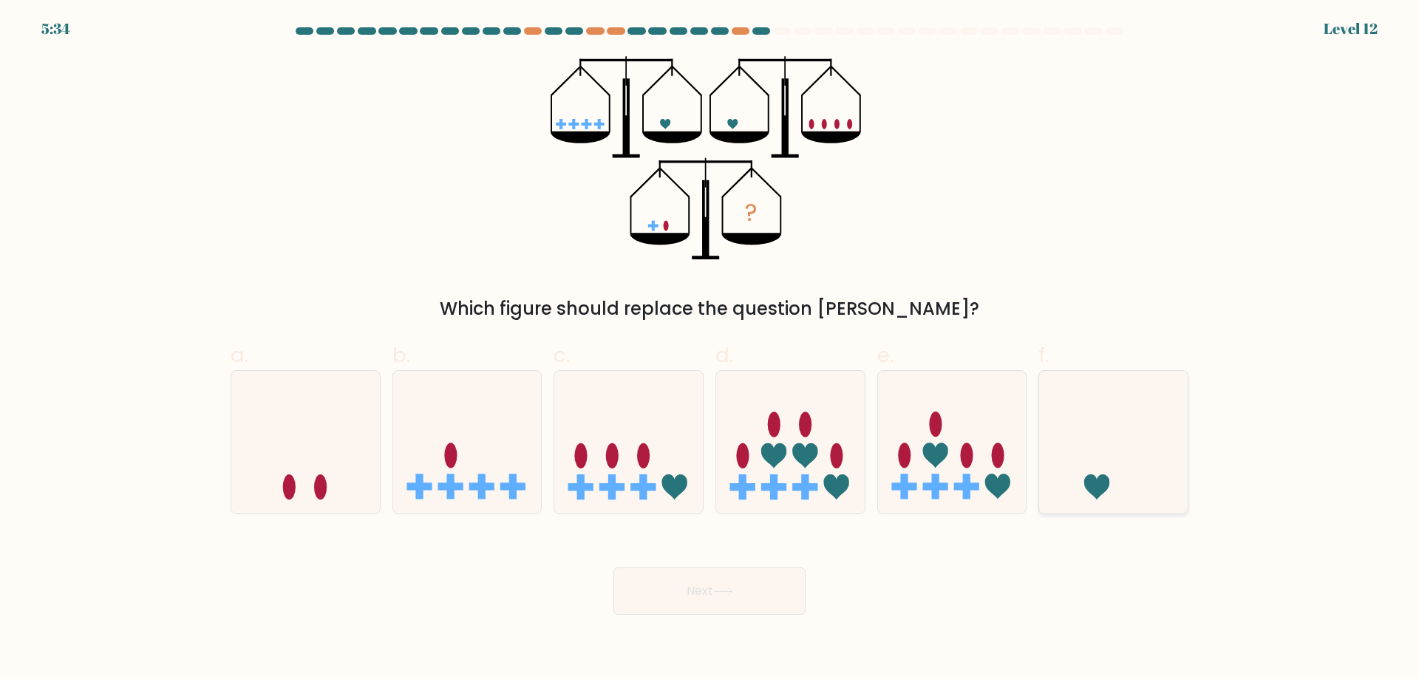
drag, startPoint x: 1147, startPoint y: 395, endPoint x: 1137, endPoint y: 404, distance: 13.6
click at [1141, 401] on icon at bounding box center [1113, 442] width 149 height 123
click at [710, 350] on input "f." at bounding box center [710, 345] width 1 height 10
radio input "true"
click at [900, 443] on icon at bounding box center [952, 442] width 149 height 123
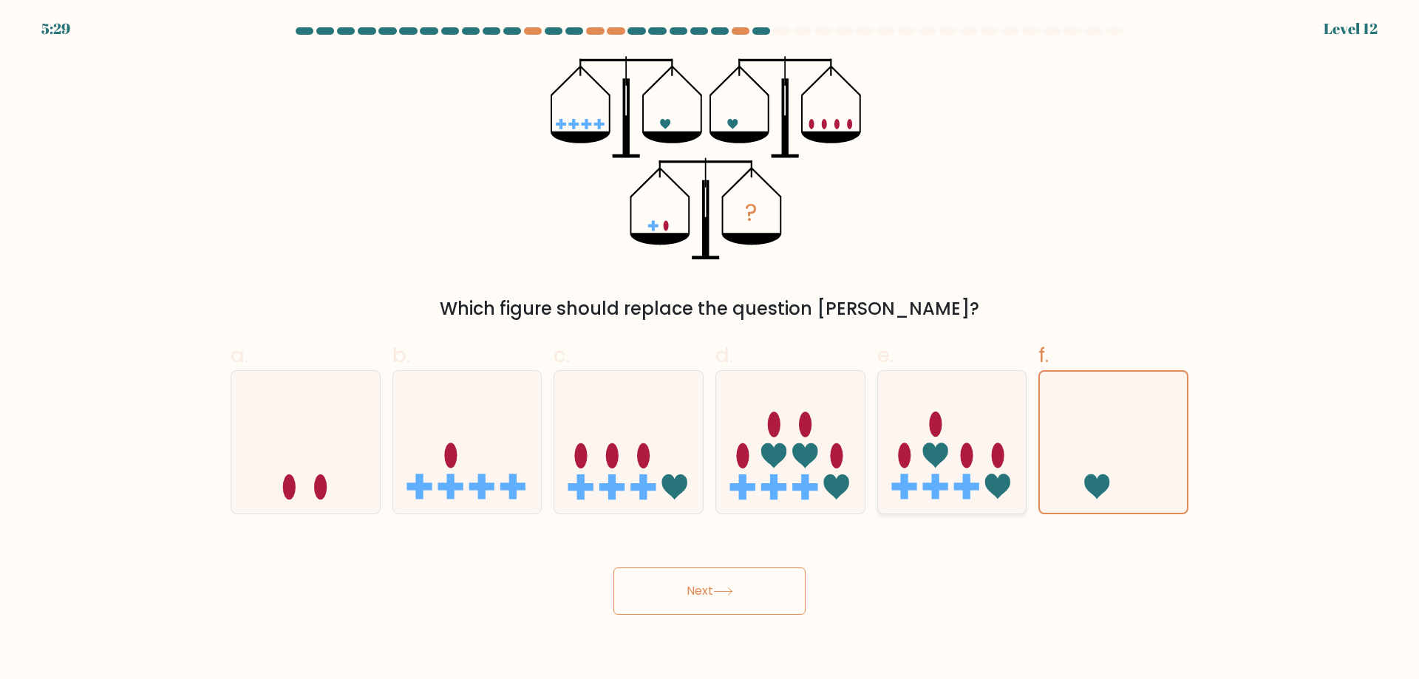
click at [710, 350] on input "e." at bounding box center [710, 345] width 1 height 10
radio input "true"
click at [700, 606] on button "Next" at bounding box center [710, 591] width 192 height 47
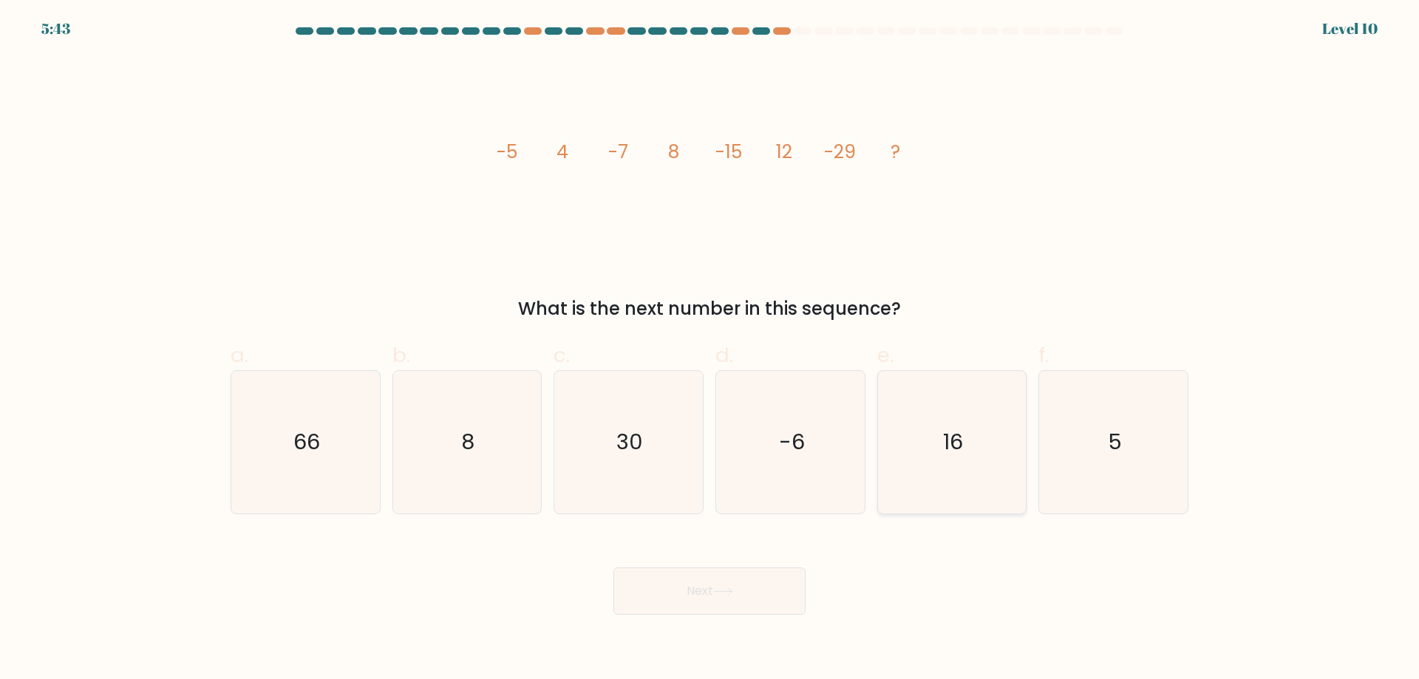
click at [921, 468] on icon "16" at bounding box center [951, 442] width 143 height 143
click at [710, 350] on input "e. 16" at bounding box center [710, 345] width 1 height 10
radio input "true"
click at [681, 613] on button "Next" at bounding box center [710, 591] width 192 height 47
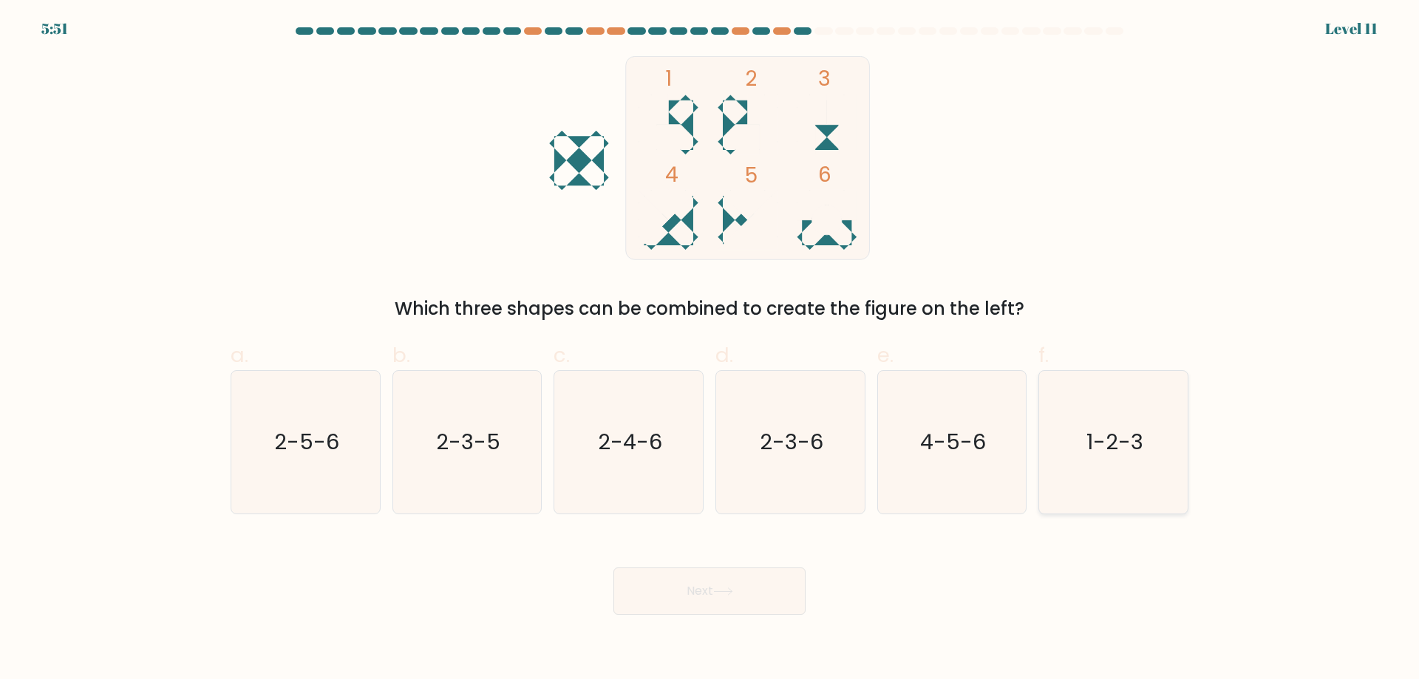
click at [1087, 423] on icon "1-2-3" at bounding box center [1113, 442] width 143 height 143
click at [710, 350] on input "f. 1-2-3" at bounding box center [710, 345] width 1 height 10
radio input "true"
click at [754, 588] on button "Next" at bounding box center [710, 591] width 192 height 47
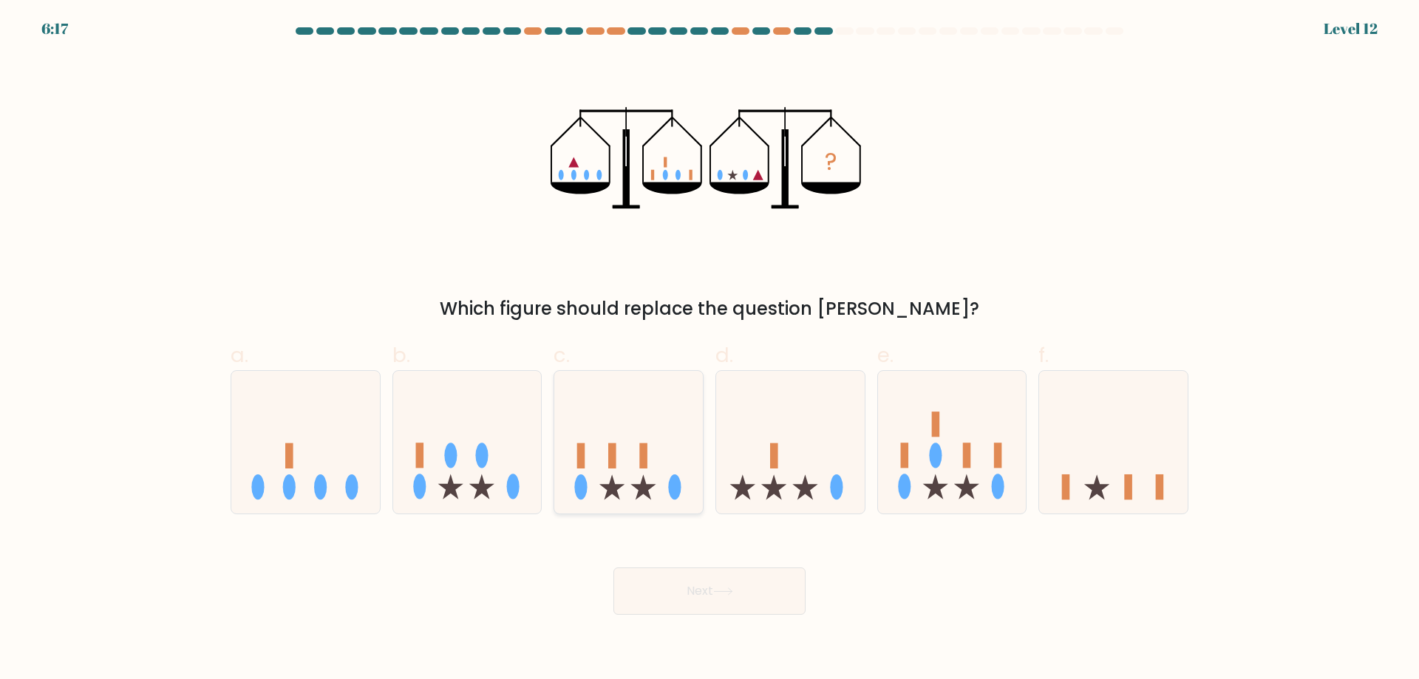
click at [627, 450] on icon at bounding box center [628, 442] width 149 height 123
click at [710, 350] on input "c." at bounding box center [710, 345] width 1 height 10
radio input "true"
click at [692, 601] on button "Next" at bounding box center [710, 591] width 192 height 47
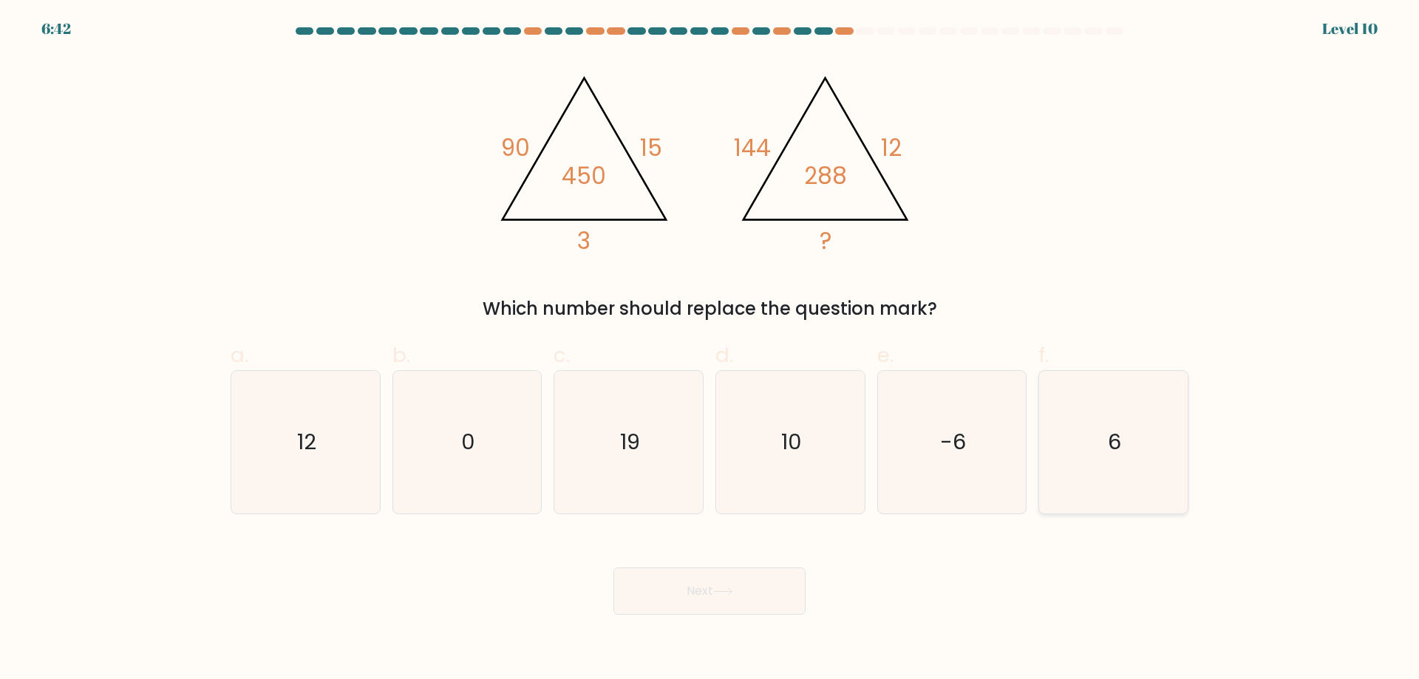
click at [1147, 447] on icon "6" at bounding box center [1113, 442] width 143 height 143
click at [710, 350] on input "f. 6" at bounding box center [710, 345] width 1 height 10
radio input "true"
click at [712, 589] on button "Next" at bounding box center [710, 591] width 192 height 47
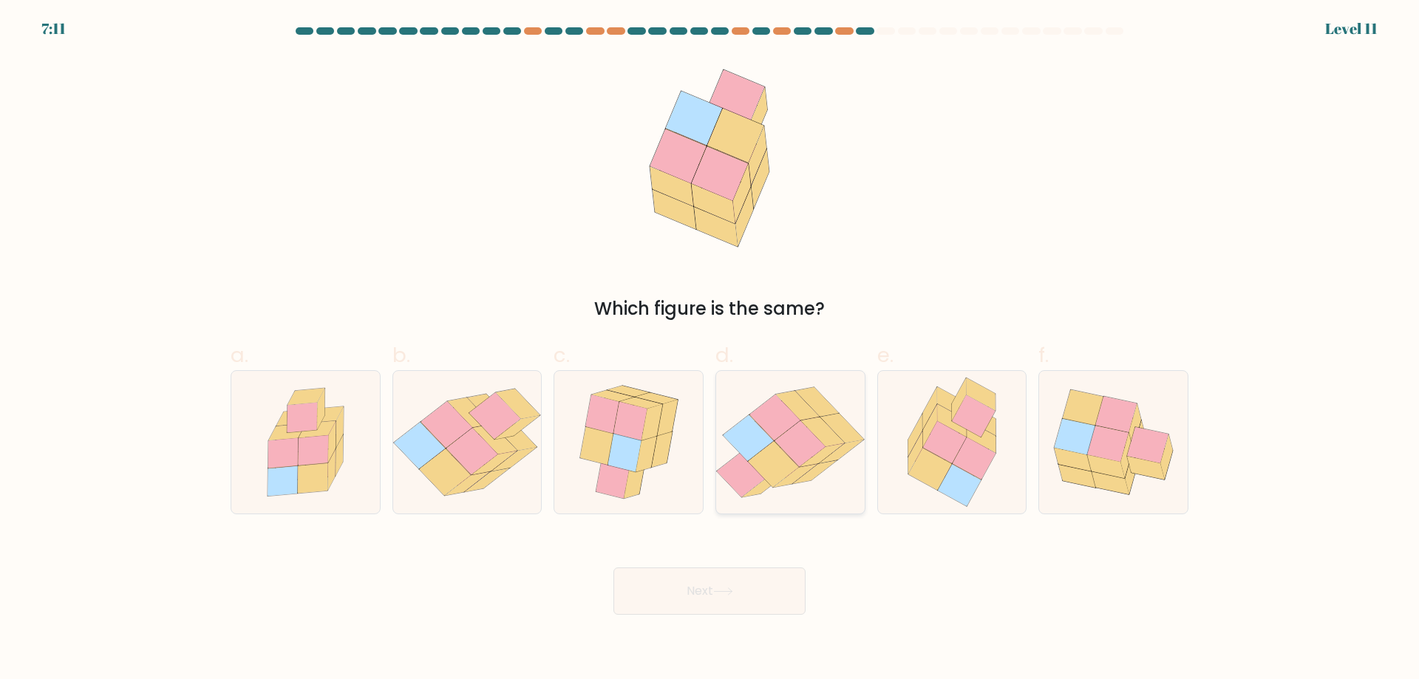
click at [760, 466] on icon at bounding box center [773, 464] width 51 height 46
click at [710, 350] on input "d." at bounding box center [710, 345] width 1 height 10
radio input "true"
click at [719, 601] on button "Next" at bounding box center [710, 591] width 192 height 47
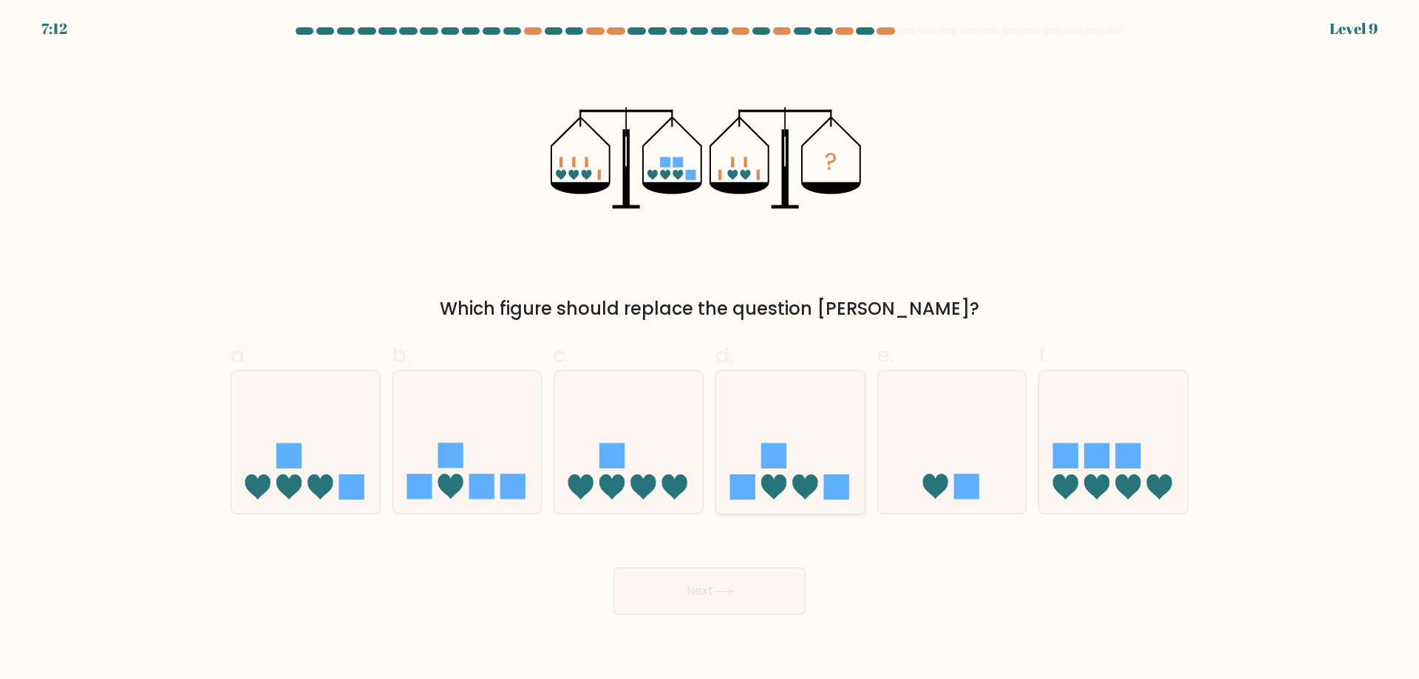
click at [800, 460] on icon at bounding box center [790, 442] width 149 height 123
click at [710, 350] on input "d." at bounding box center [710, 345] width 1 height 10
radio input "true"
click at [722, 576] on button "Next" at bounding box center [710, 591] width 192 height 47
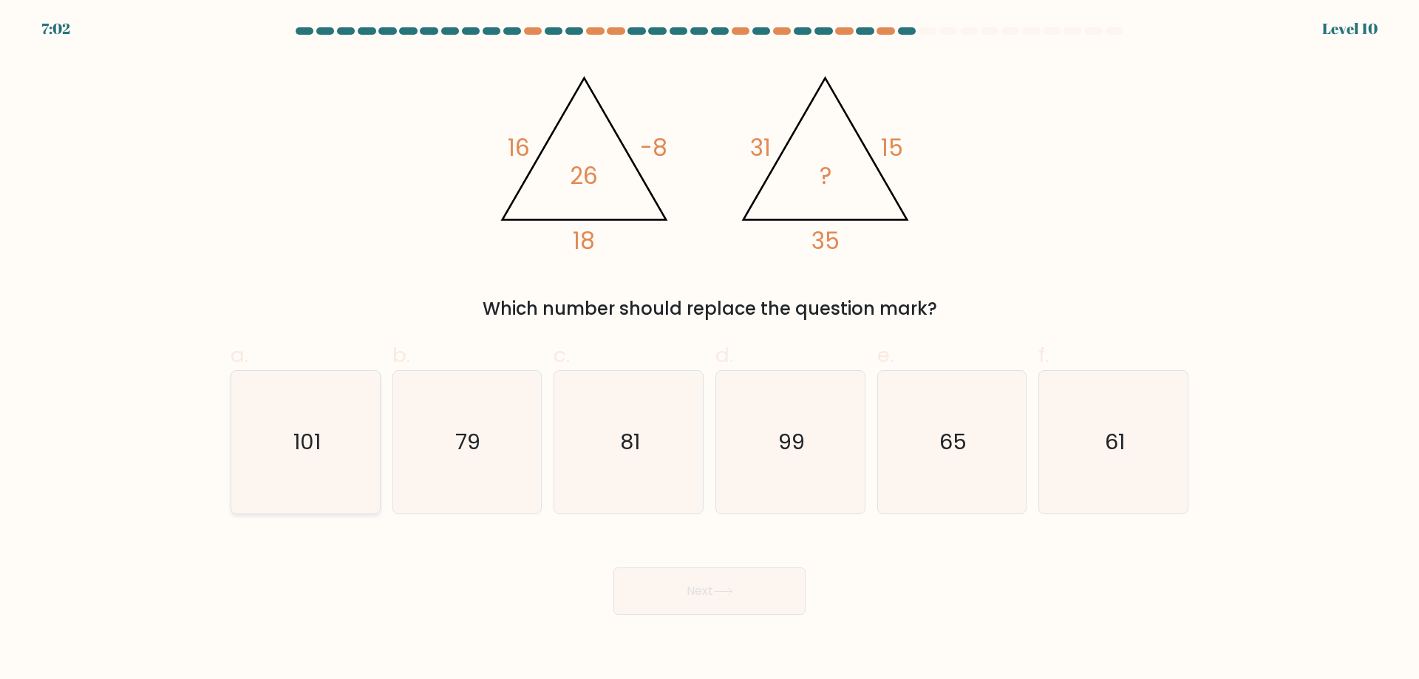
click at [308, 401] on icon "101" at bounding box center [305, 442] width 143 height 143
click at [710, 350] on input "a. 101" at bounding box center [710, 345] width 1 height 10
radio input "true"
click at [709, 585] on button "Next" at bounding box center [710, 591] width 192 height 47
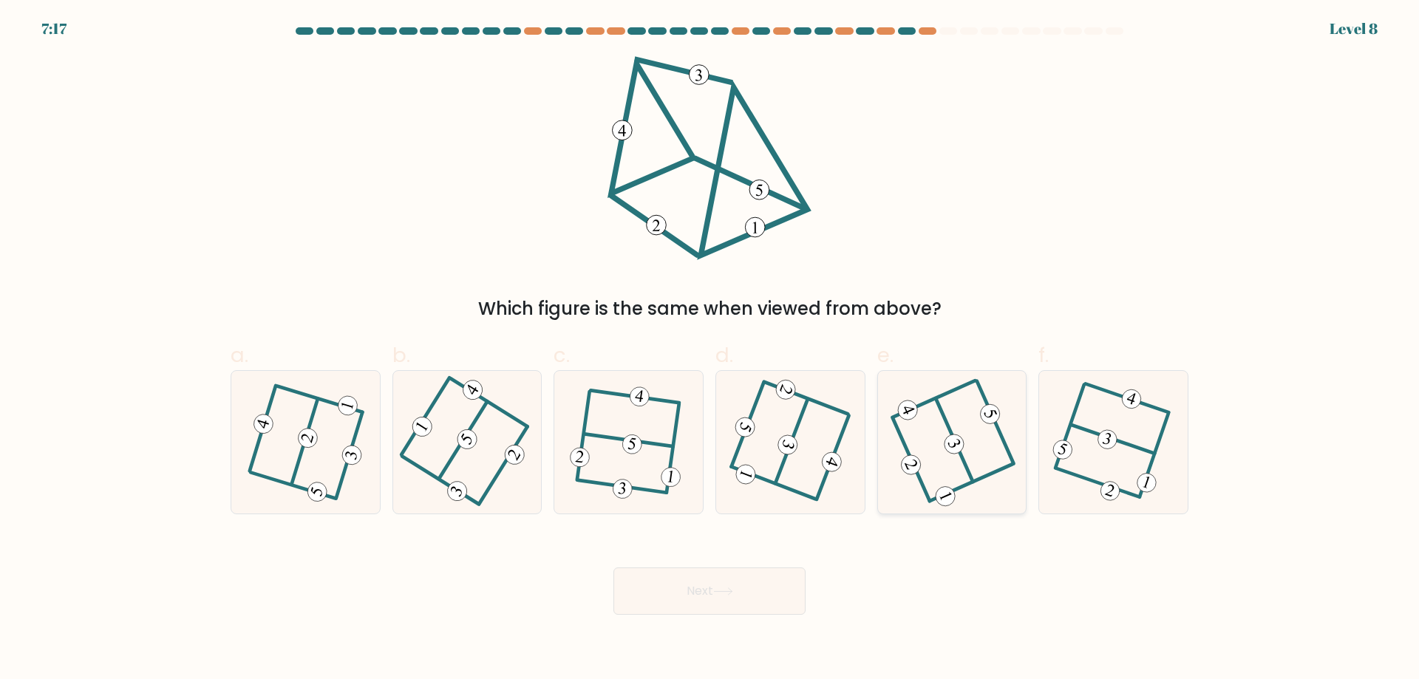
click at [968, 469] on 406 at bounding box center [954, 441] width 37 height 83
click at [710, 350] on input "e." at bounding box center [710, 345] width 1 height 10
radio input "true"
click at [755, 602] on button "Next" at bounding box center [710, 591] width 192 height 47
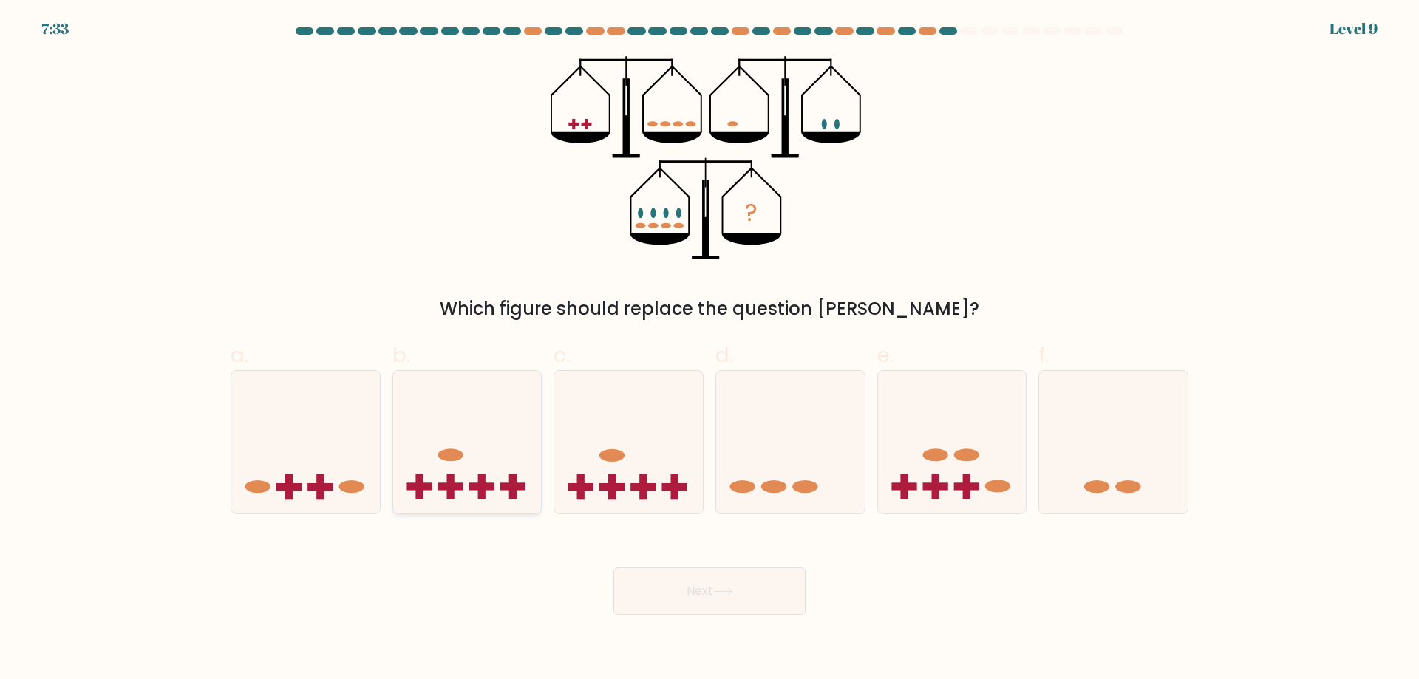
click at [466, 480] on icon at bounding box center [467, 442] width 149 height 123
click at [710, 350] on input "b." at bounding box center [710, 345] width 1 height 10
radio input "true"
click at [731, 591] on icon at bounding box center [723, 592] width 20 height 8
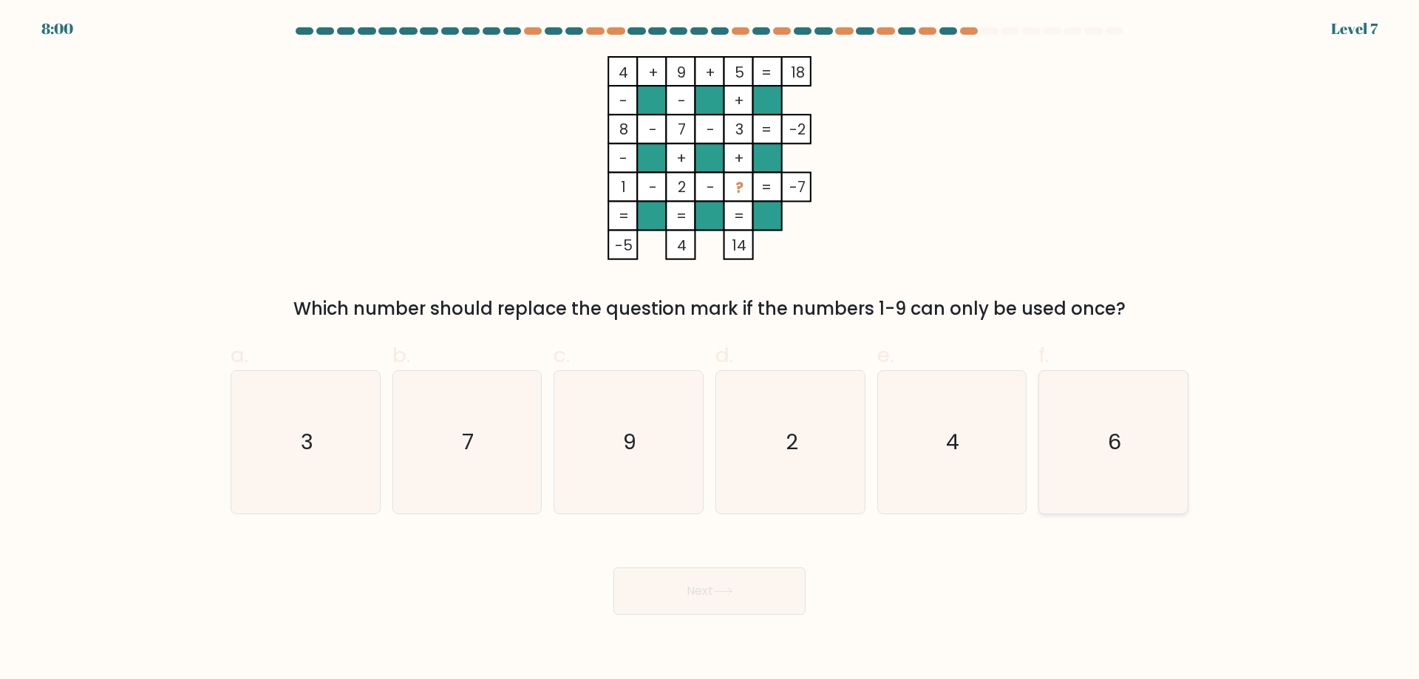
click at [1073, 418] on icon "6" at bounding box center [1113, 442] width 143 height 143
click at [710, 350] on input "f. 6" at bounding box center [710, 345] width 1 height 10
radio input "true"
click at [736, 582] on button "Next" at bounding box center [710, 591] width 192 height 47
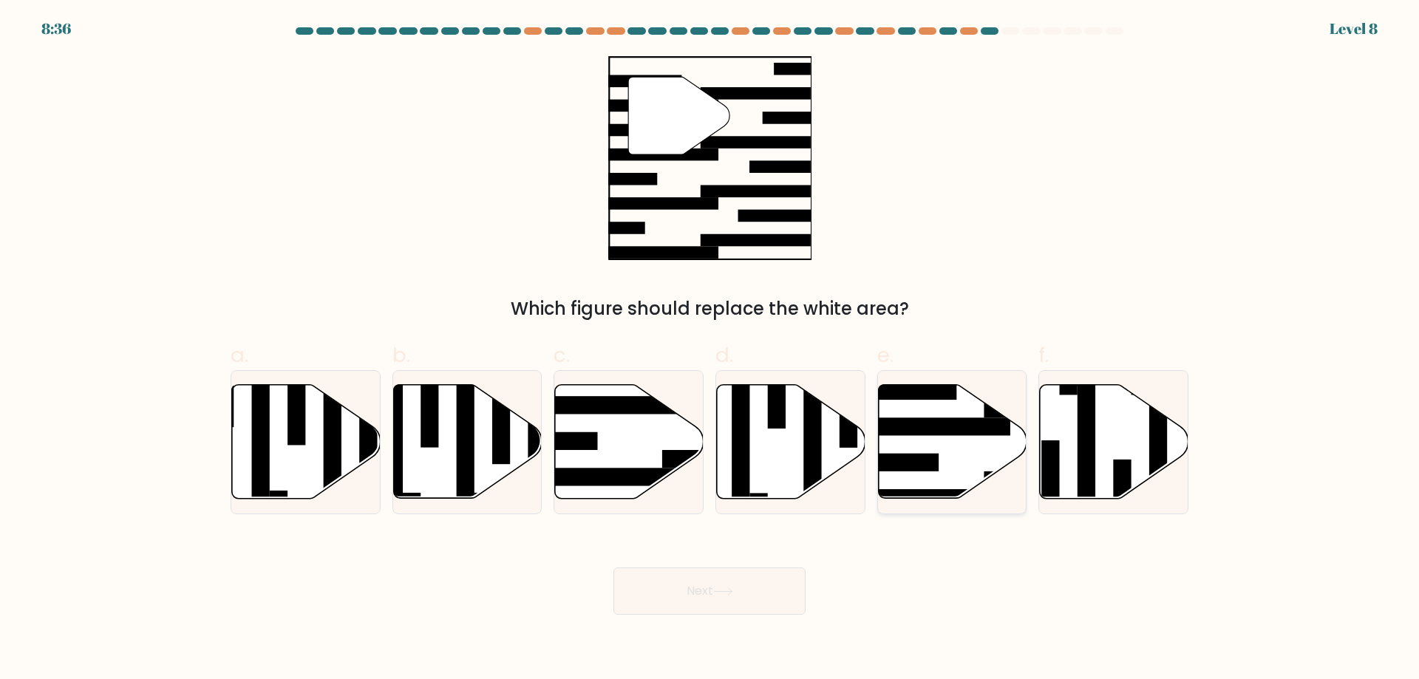
click at [943, 432] on rect at bounding box center [929, 427] width 161 height 18
click at [710, 350] on input "e." at bounding box center [710, 345] width 1 height 10
radio input "true"
click at [710, 603] on button "Next" at bounding box center [710, 591] width 192 height 47
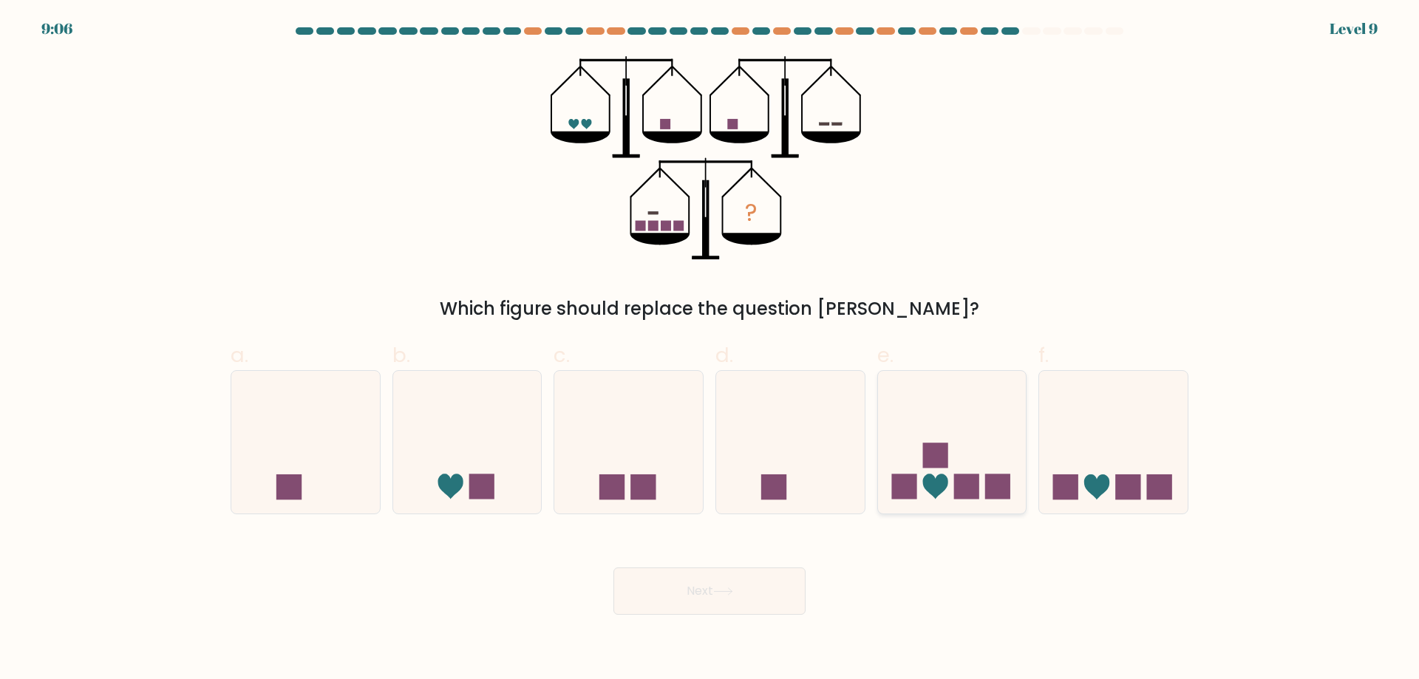
click at [940, 428] on icon at bounding box center [952, 442] width 149 height 123
click at [710, 350] on input "e." at bounding box center [710, 345] width 1 height 10
radio input "true"
click at [702, 594] on button "Next" at bounding box center [710, 591] width 192 height 47
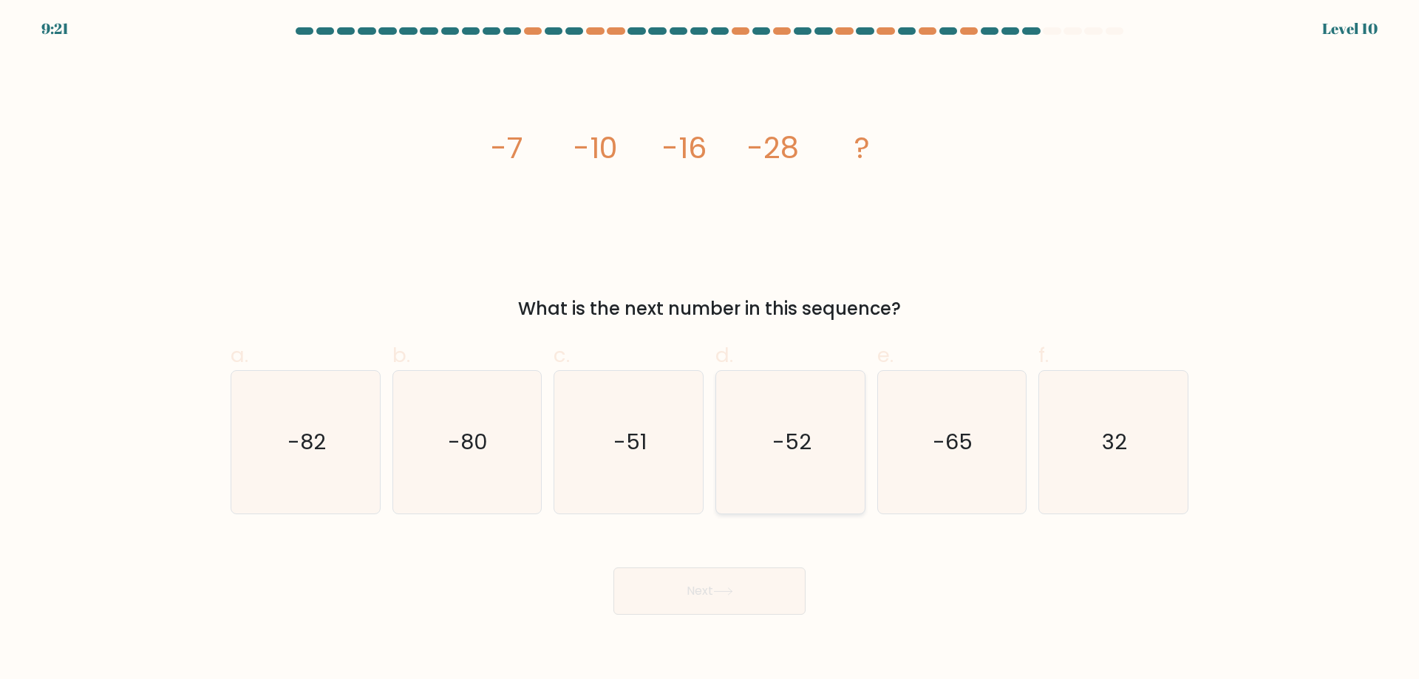
click at [795, 426] on icon "-52" at bounding box center [790, 442] width 143 height 143
click at [710, 350] on input "d. -52" at bounding box center [710, 345] width 1 height 10
radio input "true"
click at [713, 581] on button "Next" at bounding box center [710, 591] width 192 height 47
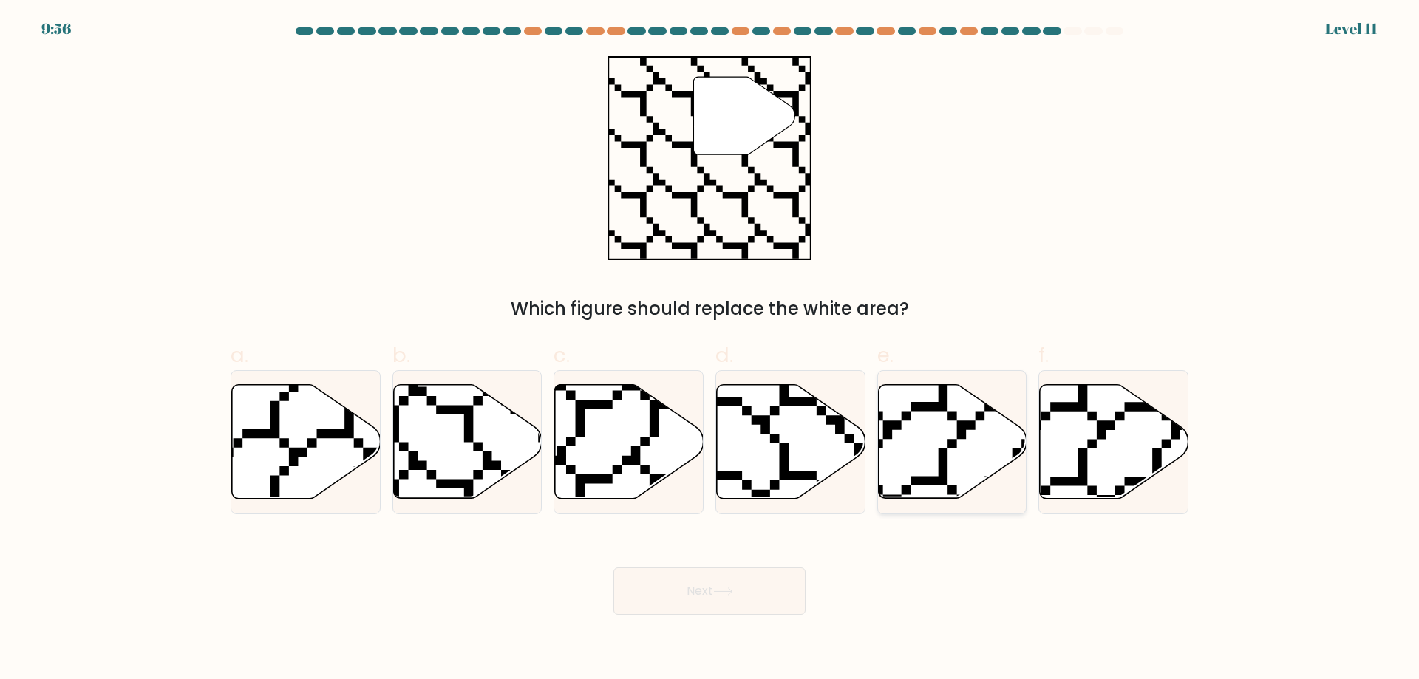
click at [983, 446] on icon at bounding box center [952, 442] width 149 height 114
click at [710, 350] on input "e." at bounding box center [710, 345] width 1 height 10
radio input "true"
click at [483, 429] on icon at bounding box center [467, 442] width 149 height 114
click at [710, 350] on input "b." at bounding box center [710, 345] width 1 height 10
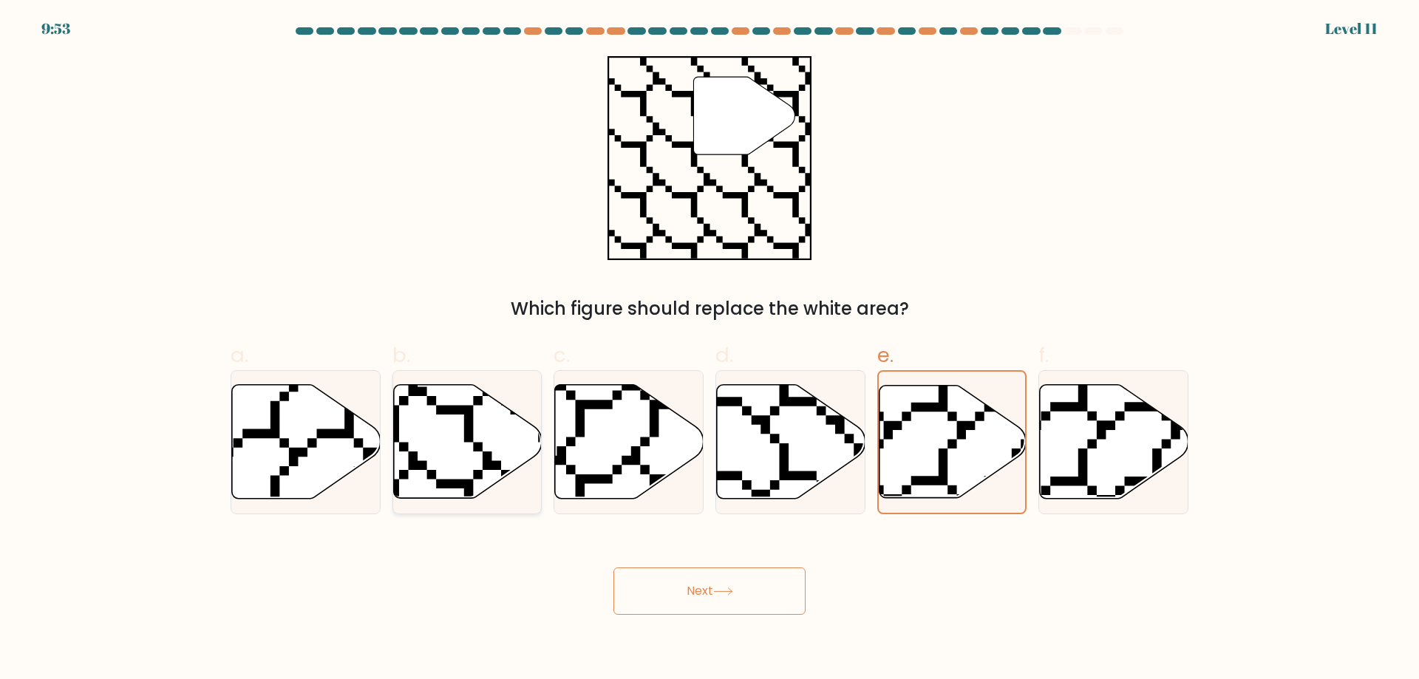
radio input "true"
click at [705, 575] on button "Next" at bounding box center [710, 591] width 192 height 47
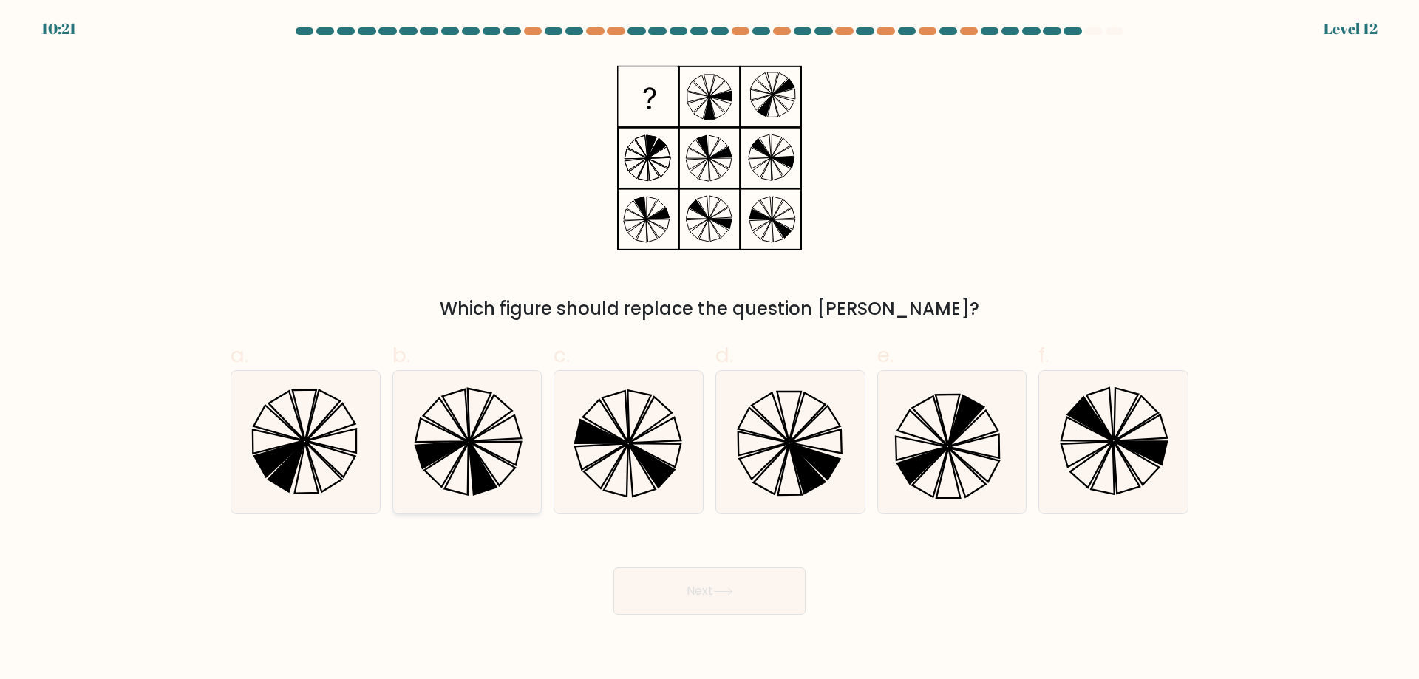
click at [495, 466] on icon at bounding box center [466, 442] width 143 height 143
click at [710, 350] on input "b." at bounding box center [710, 345] width 1 height 10
radio input "true"
click at [308, 488] on icon at bounding box center [305, 442] width 143 height 143
click at [710, 350] on input "a." at bounding box center [710, 345] width 1 height 10
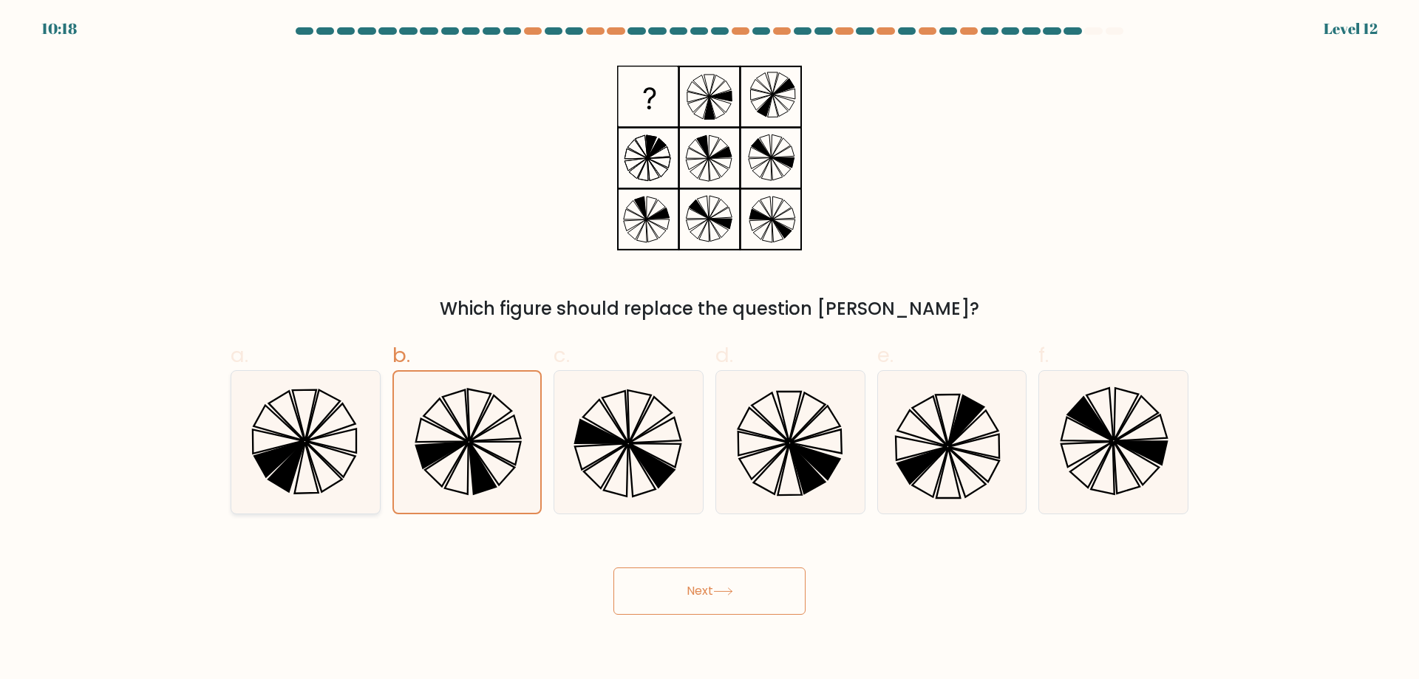
radio input "true"
click at [702, 599] on button "Next" at bounding box center [710, 591] width 192 height 47
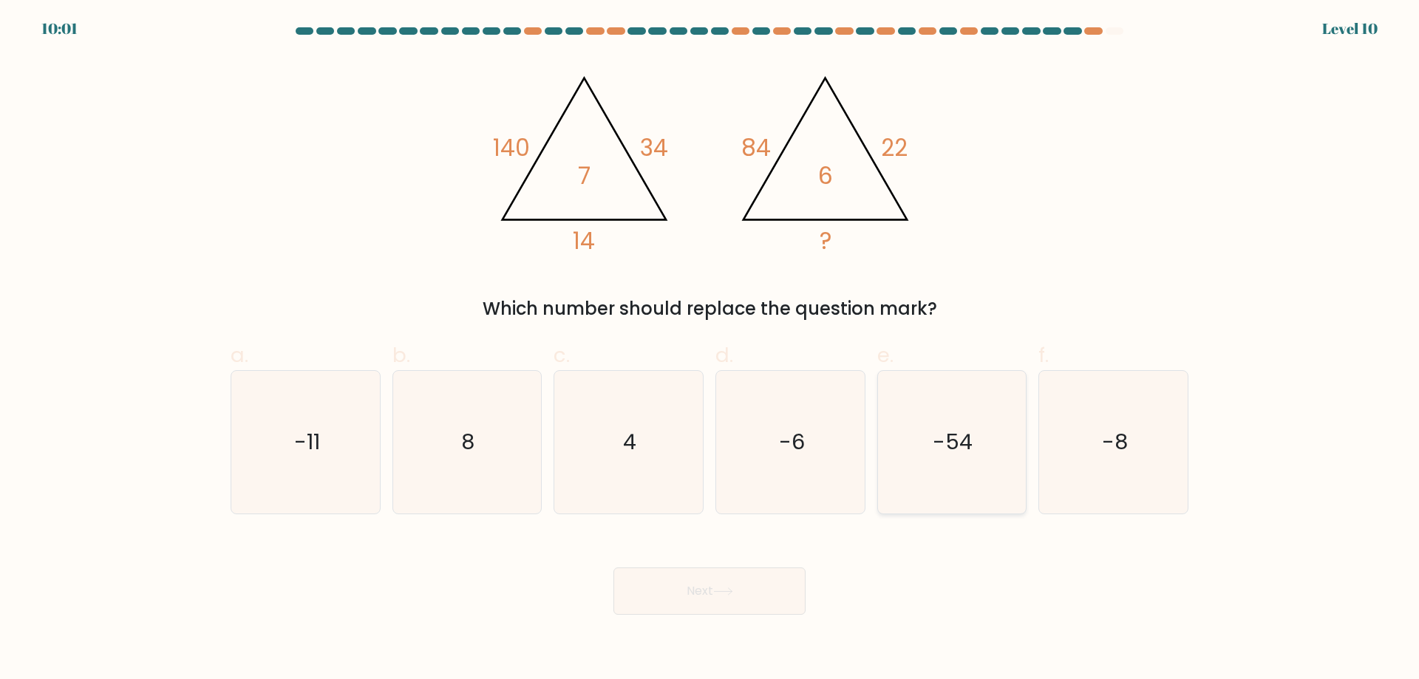
click at [931, 477] on icon "-54" at bounding box center [951, 442] width 143 height 143
click at [710, 350] on input "e. -54" at bounding box center [710, 345] width 1 height 10
radio input "true"
click at [771, 589] on button "Next" at bounding box center [710, 591] width 192 height 47
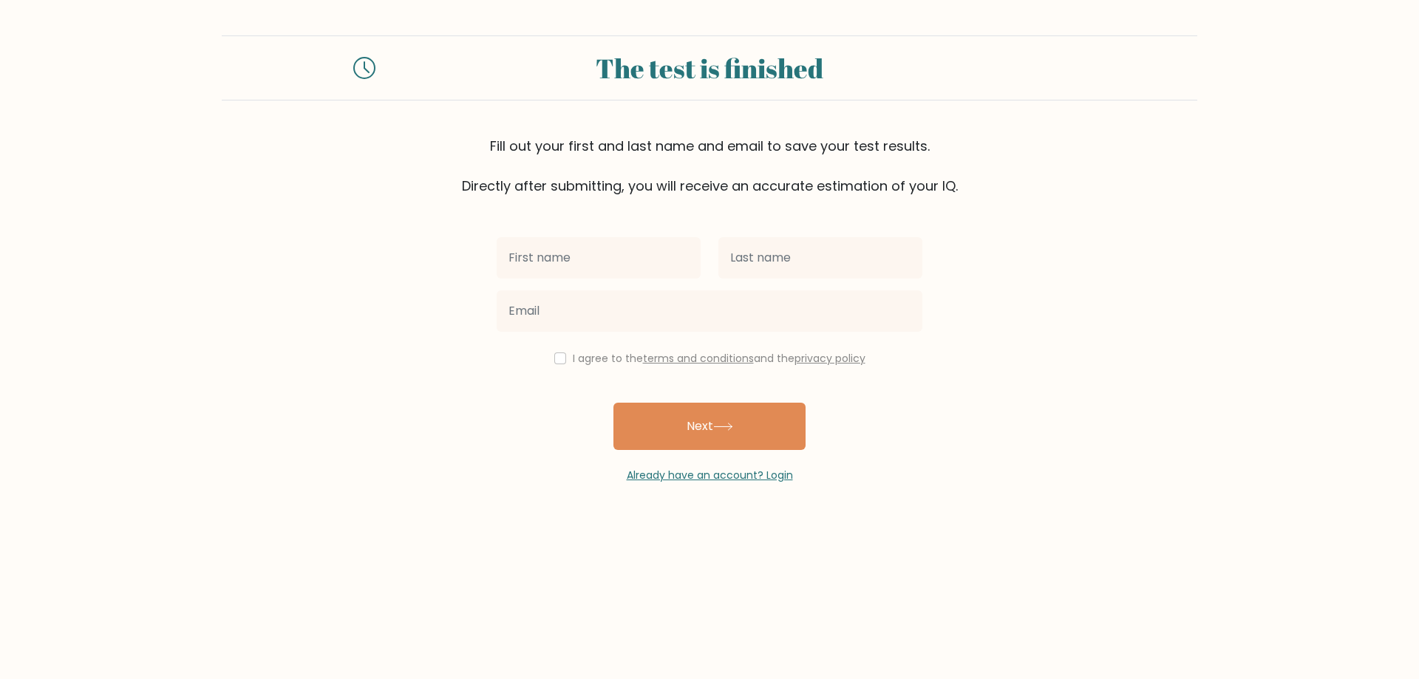
click at [608, 278] on input "text" at bounding box center [599, 257] width 204 height 41
type input "Vixen"
click at [702, 476] on link "Already have an account? Login" at bounding box center [710, 475] width 166 height 15
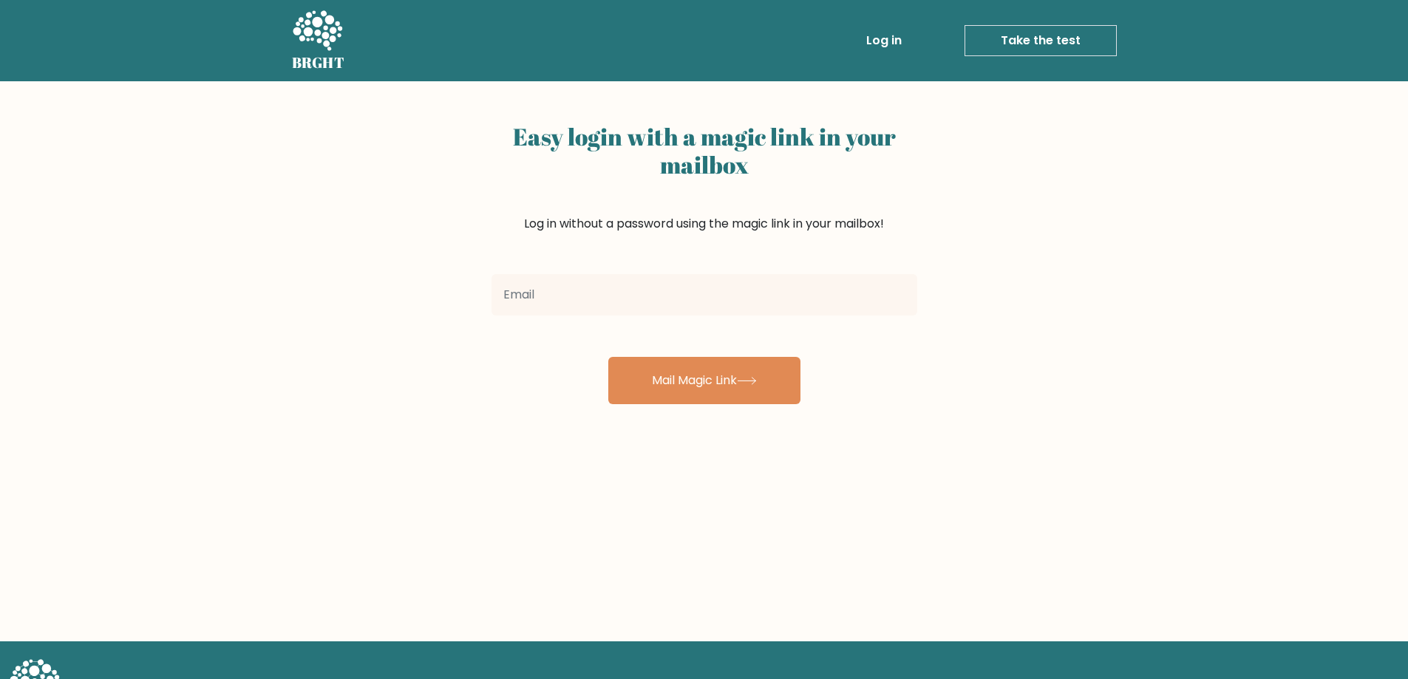
click at [683, 302] on input "email" at bounding box center [705, 294] width 426 height 41
type input "[EMAIL_ADDRESS][DOMAIN_NAME]"
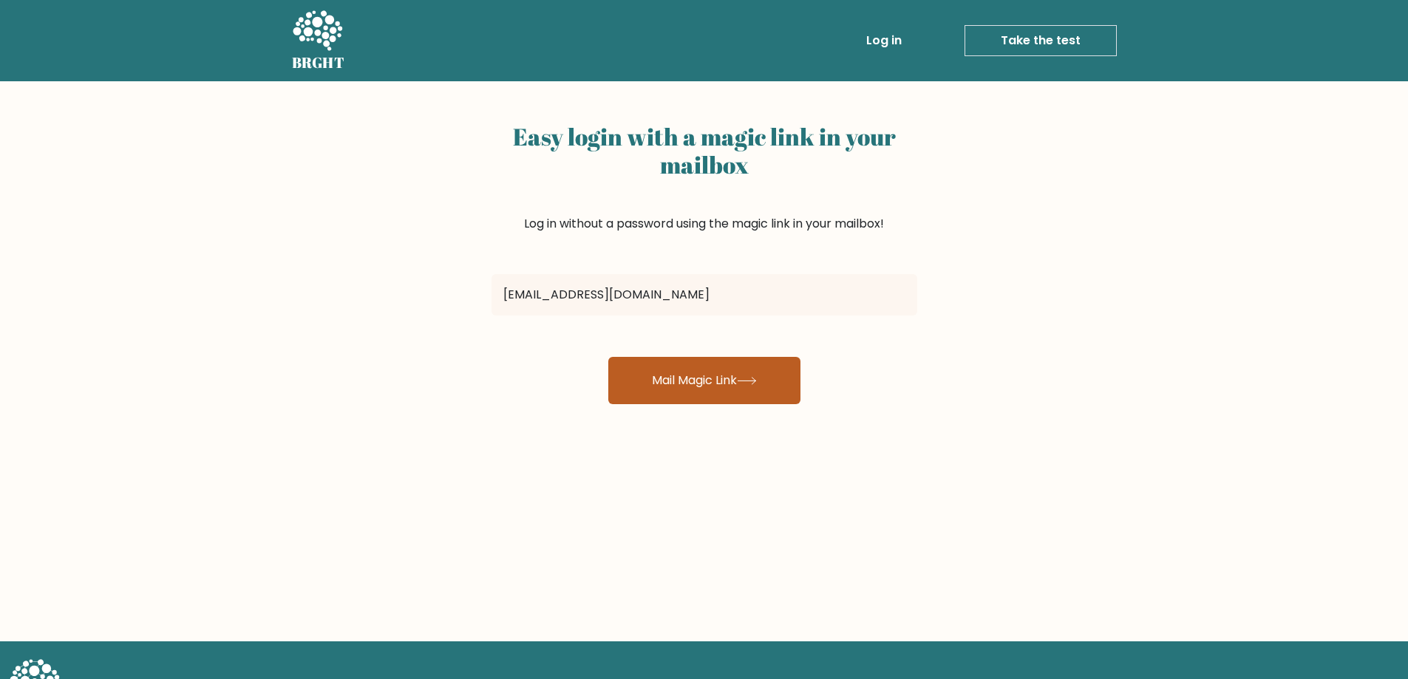
click at [684, 381] on button "Mail Magic Link" at bounding box center [704, 380] width 192 height 47
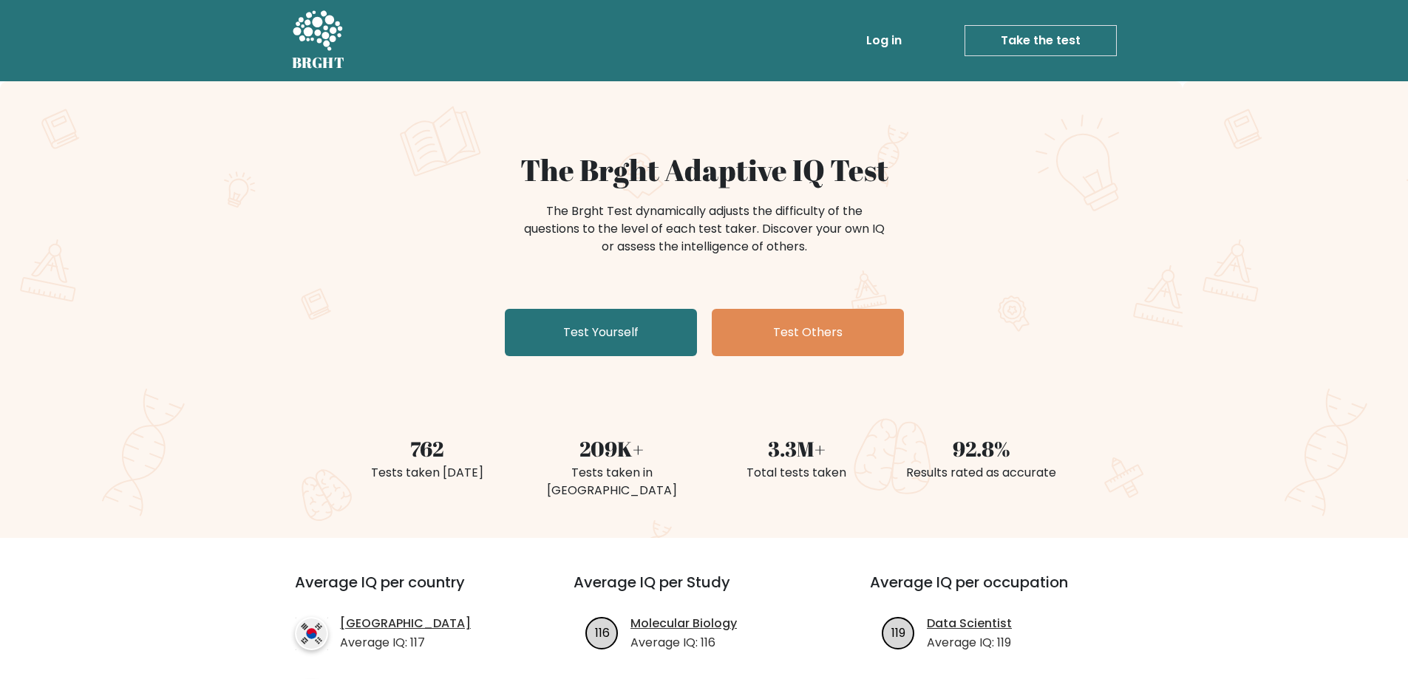
click at [900, 36] on link "Log in" at bounding box center [883, 41] width 47 height 30
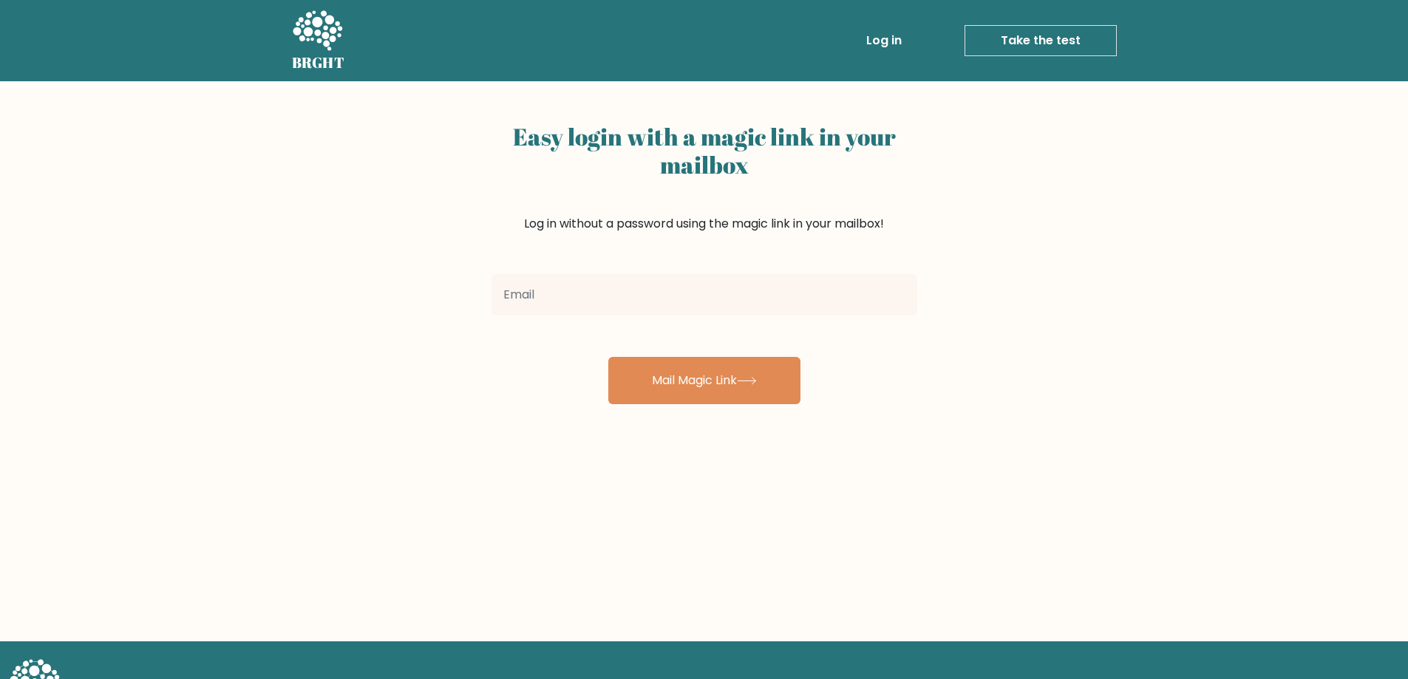
click at [762, 280] on input "email" at bounding box center [705, 294] width 426 height 41
type input "vixenlouiss@gmail.com"
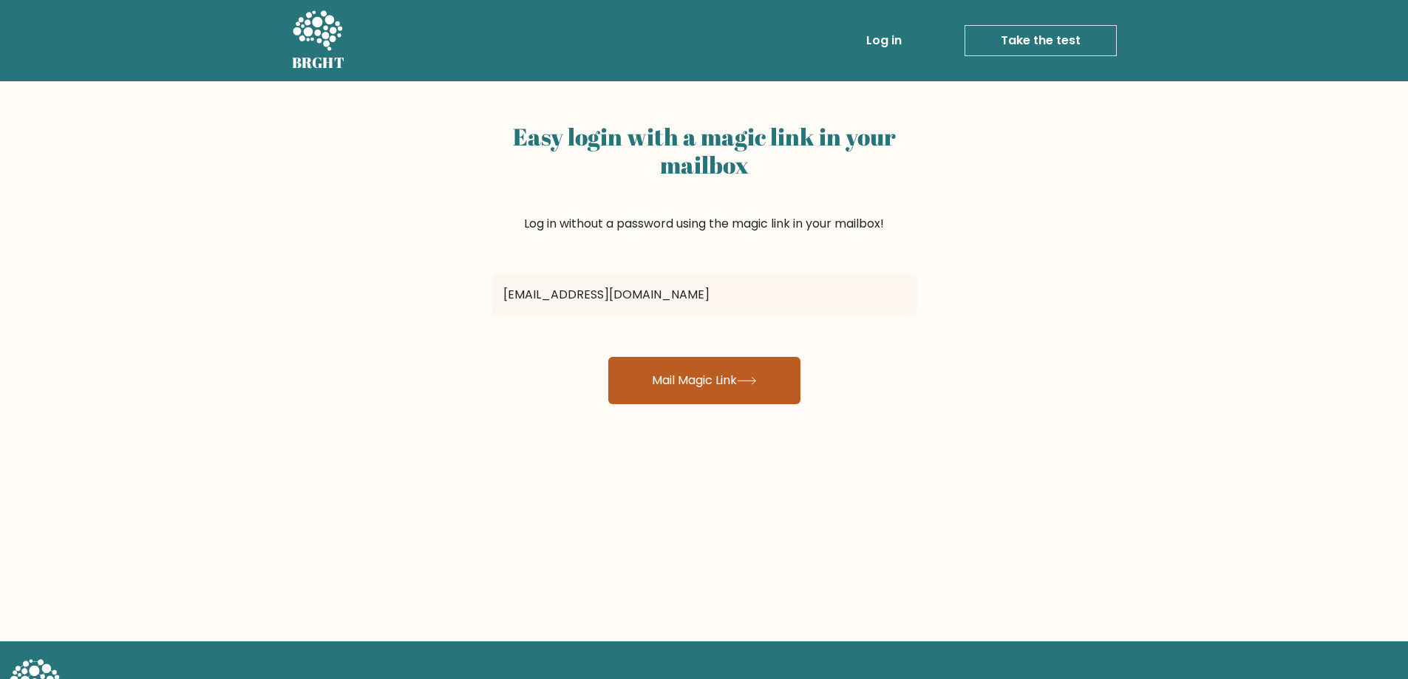
click at [668, 391] on button "Mail Magic Link" at bounding box center [704, 380] width 192 height 47
